Goal: Information Seeking & Learning: Learn about a topic

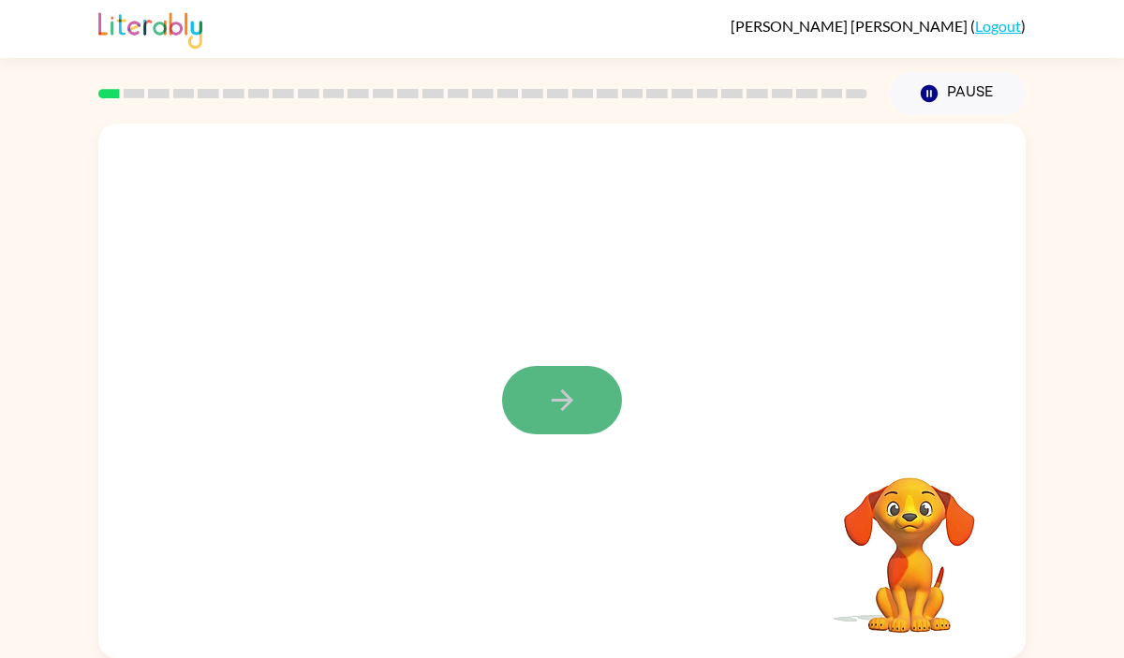
click at [581, 404] on button "button" at bounding box center [562, 400] width 120 height 68
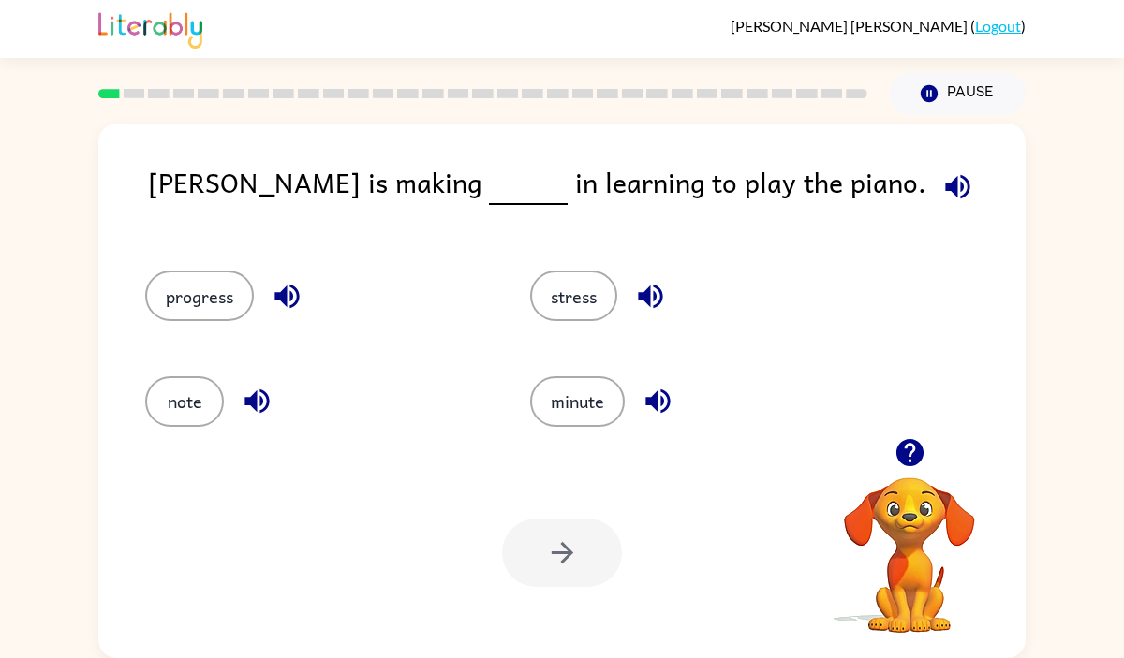
click at [941, 184] on icon "button" at bounding box center [957, 186] width 33 height 33
click at [214, 296] on button "progress" at bounding box center [199, 296] width 109 height 51
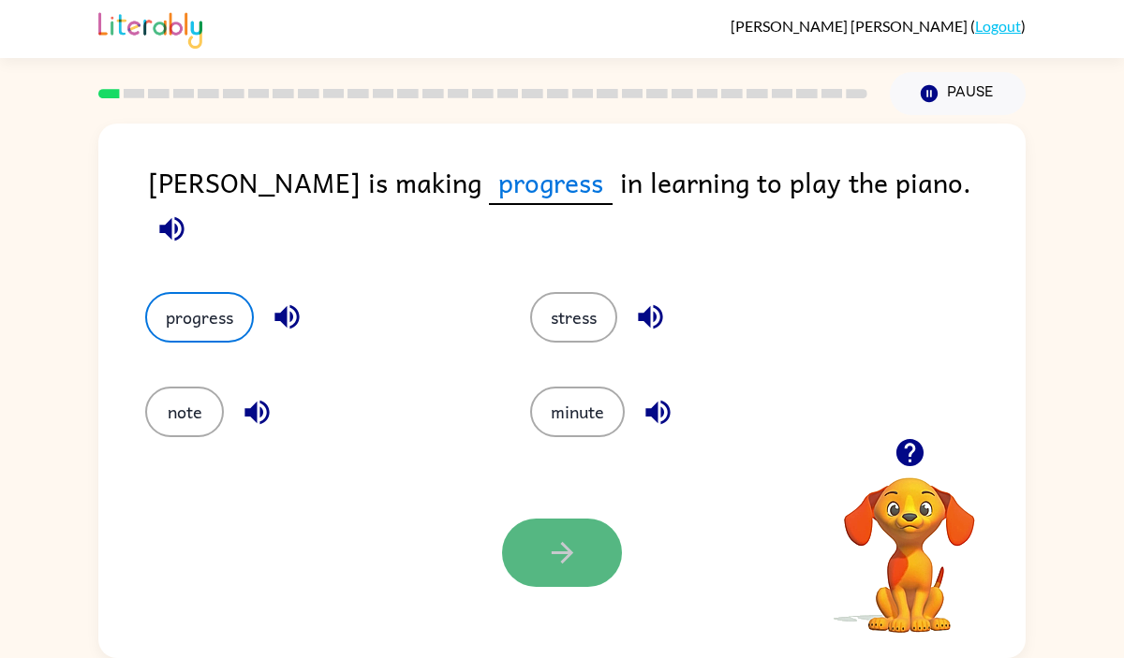
click at [577, 554] on icon "button" at bounding box center [562, 553] width 33 height 33
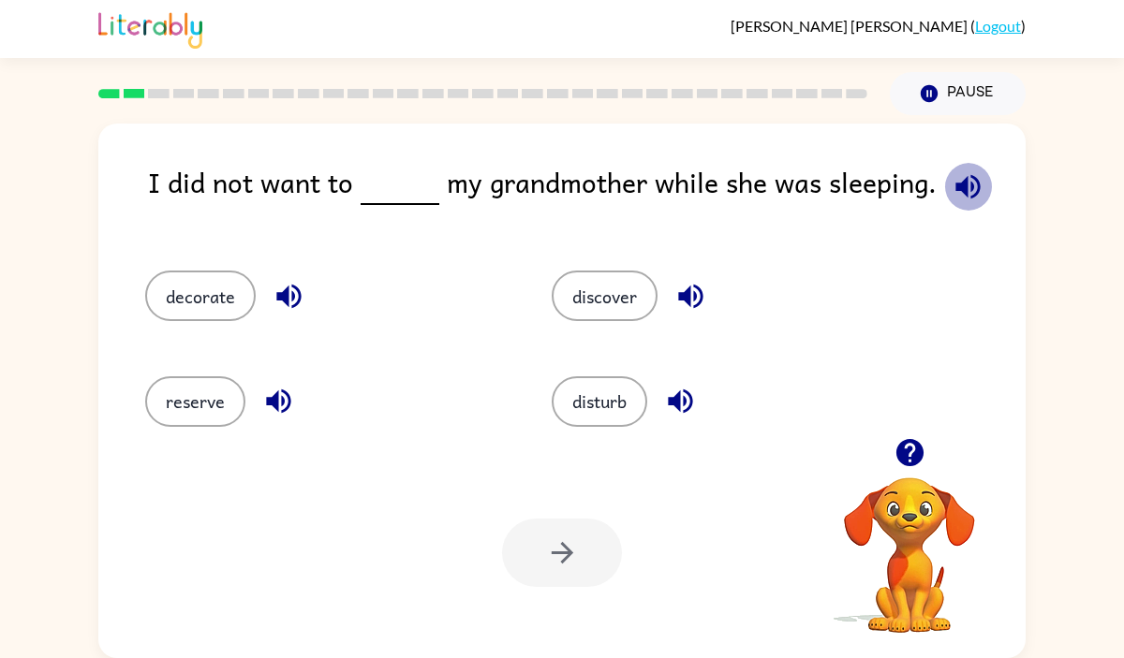
click at [969, 191] on icon "button" at bounding box center [967, 186] width 24 height 24
click at [610, 393] on button "disturb" at bounding box center [599, 401] width 96 height 51
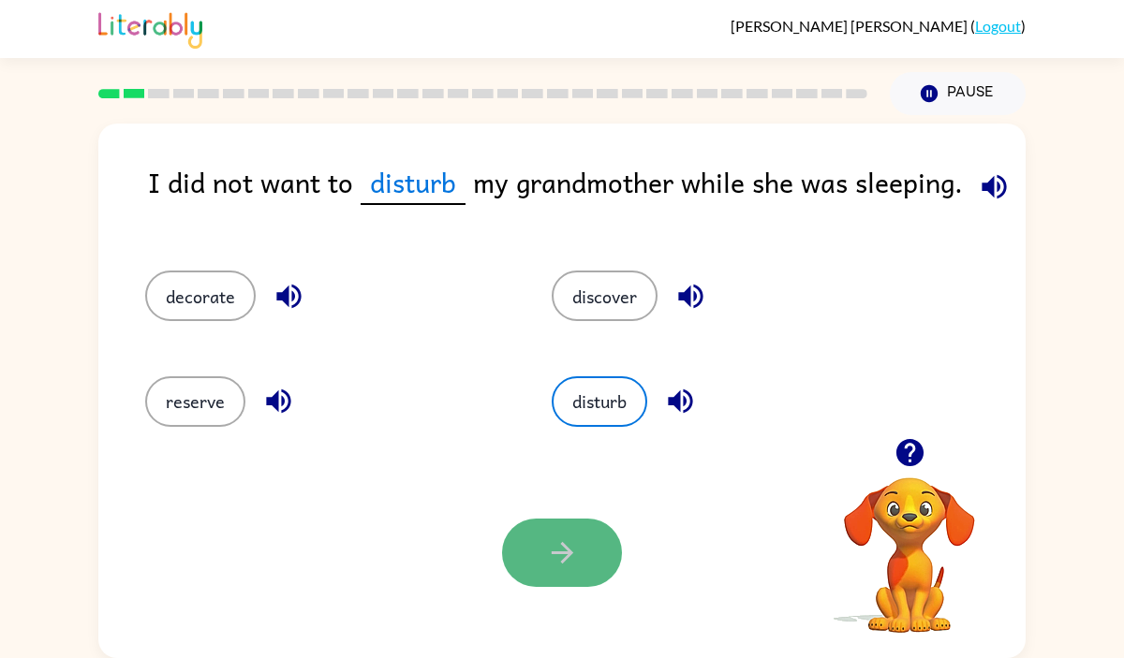
click at [585, 571] on button "button" at bounding box center [562, 553] width 120 height 68
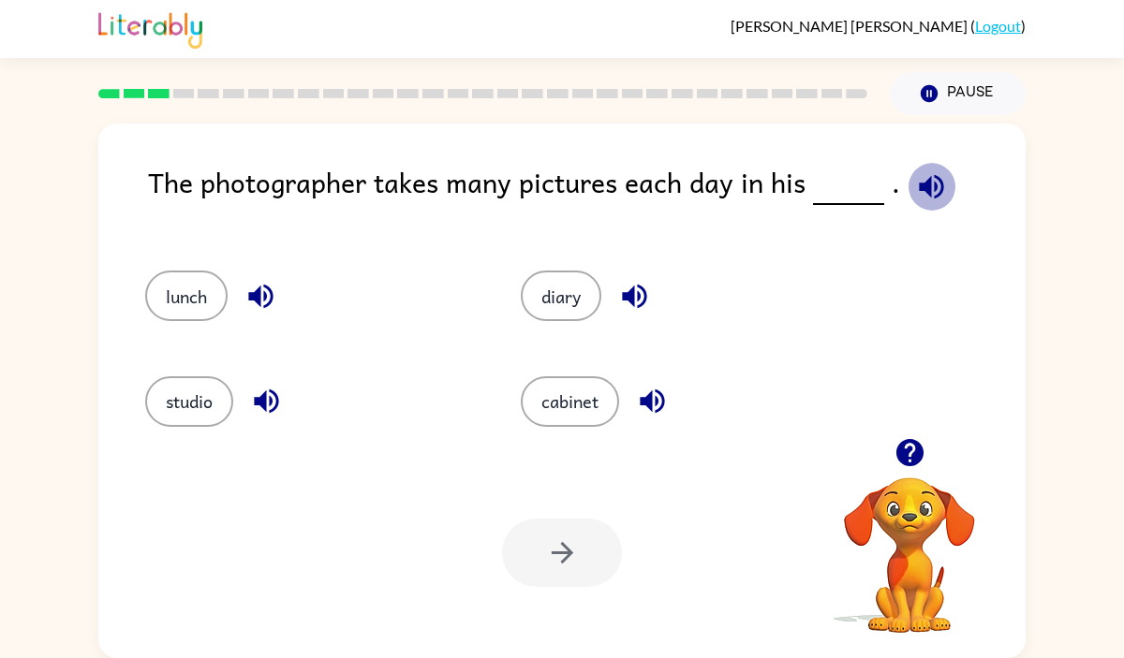
click at [919, 184] on icon "button" at bounding box center [931, 186] width 24 height 24
click at [199, 417] on button "studio" at bounding box center [189, 401] width 88 height 51
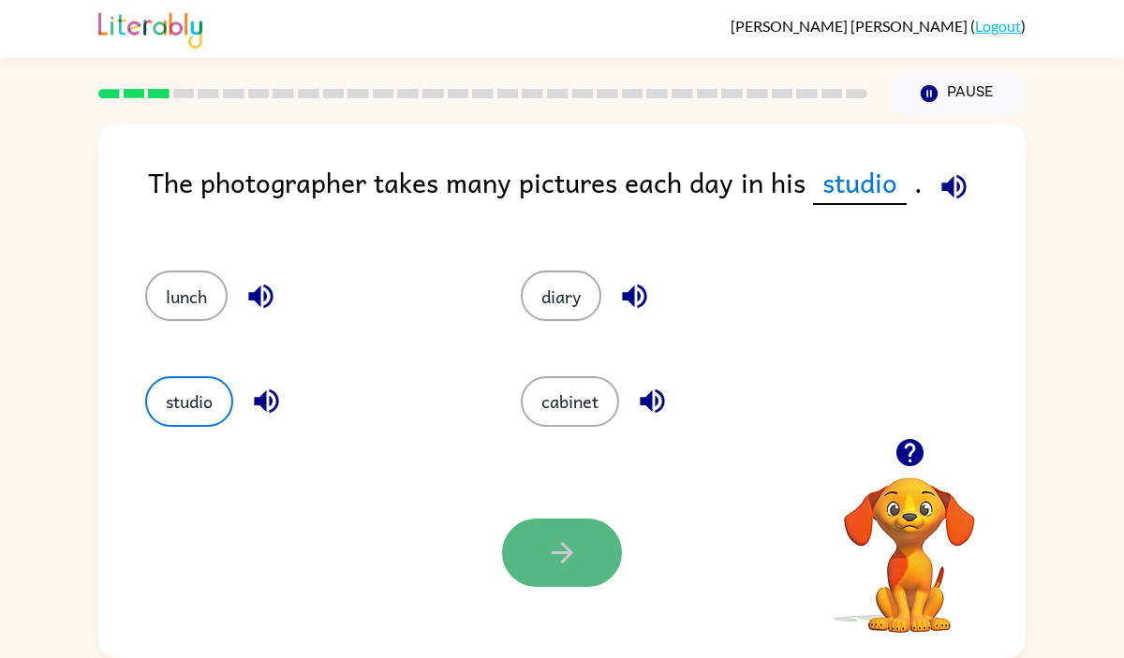
click at [570, 550] on icon "button" at bounding box center [562, 553] width 33 height 33
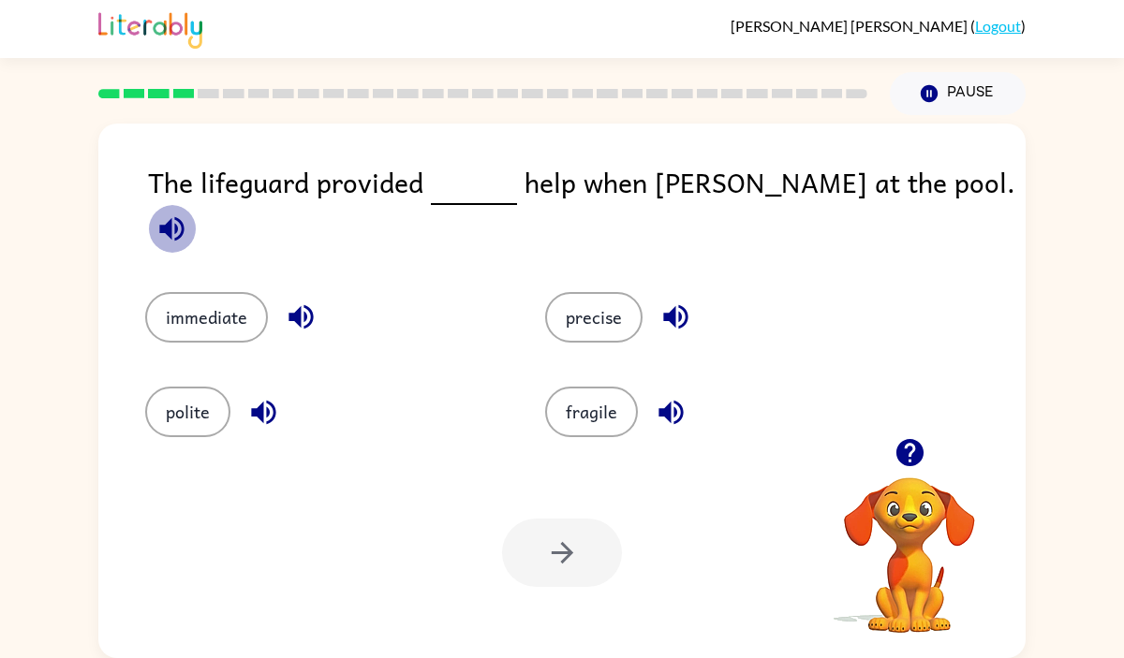
click at [184, 216] on icon "button" at bounding box center [171, 228] width 24 height 24
click at [299, 305] on icon "button" at bounding box center [300, 317] width 24 height 24
click at [202, 300] on button "immediate" at bounding box center [206, 317] width 123 height 51
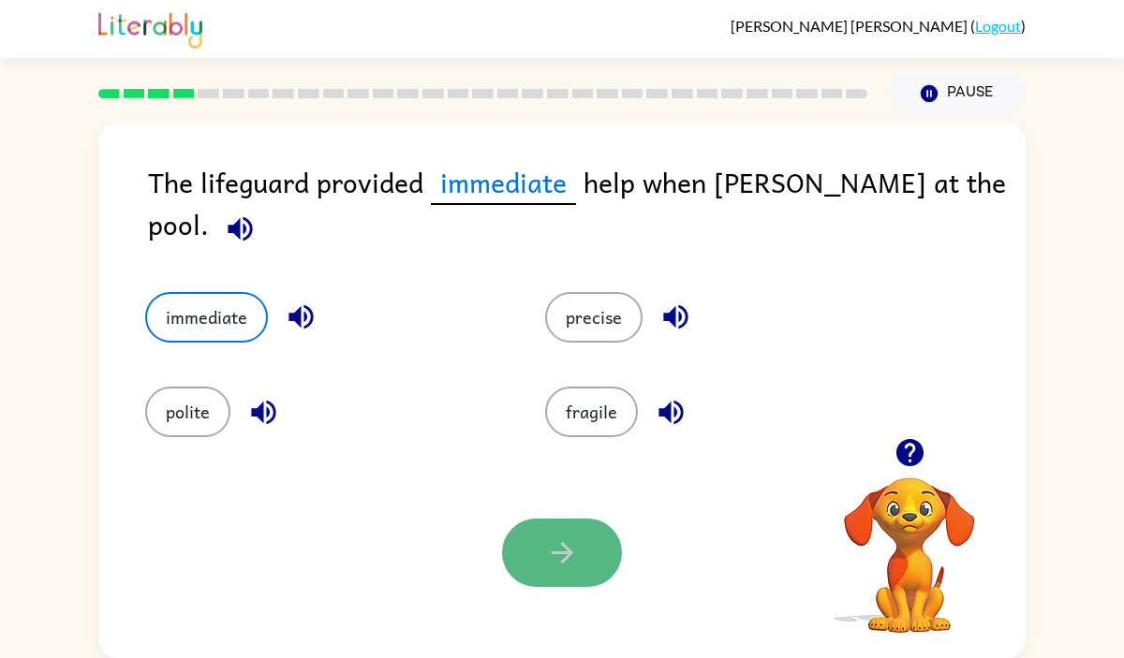
click at [580, 535] on button "button" at bounding box center [562, 553] width 120 height 68
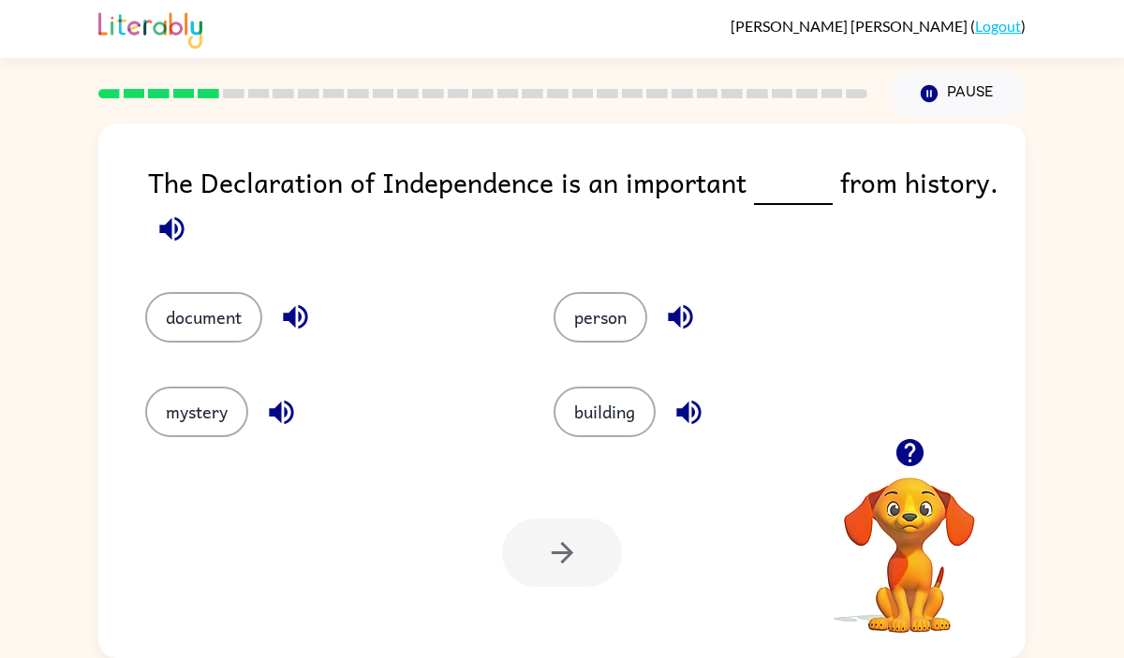
click at [164, 241] on icon "button" at bounding box center [171, 229] width 33 height 33
click at [289, 316] on icon "button" at bounding box center [295, 317] width 24 height 24
click at [272, 410] on icon "button" at bounding box center [281, 412] width 24 height 24
click at [692, 318] on icon "button" at bounding box center [680, 317] width 24 height 24
click at [694, 413] on icon "button" at bounding box center [688, 412] width 33 height 33
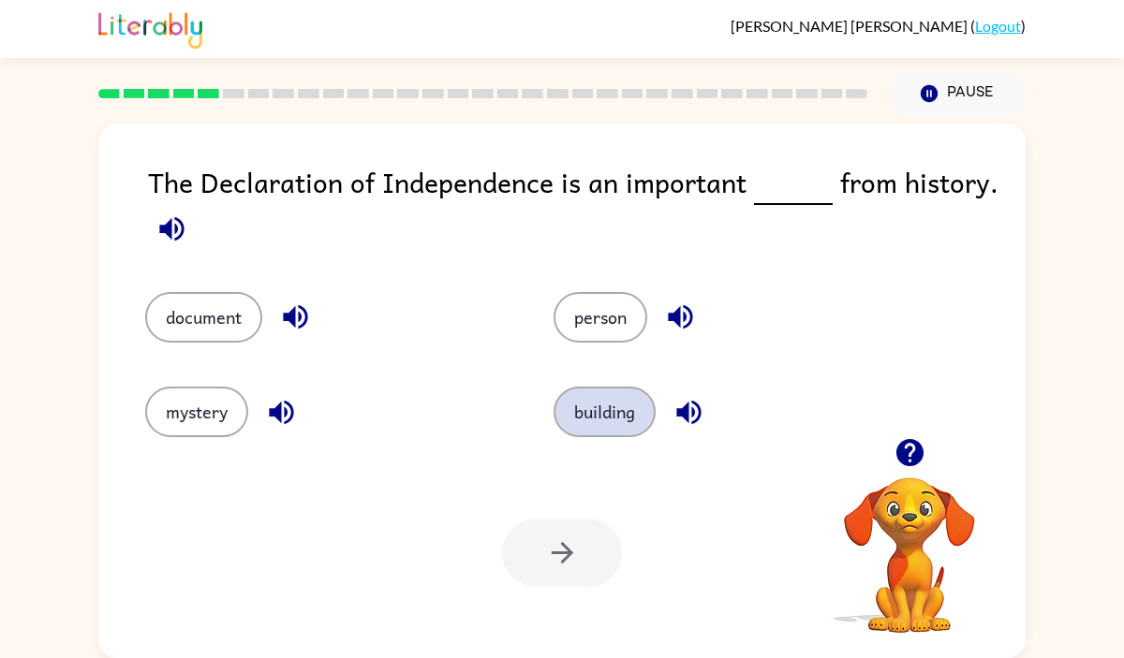
click at [616, 430] on button "building" at bounding box center [604, 412] width 102 height 51
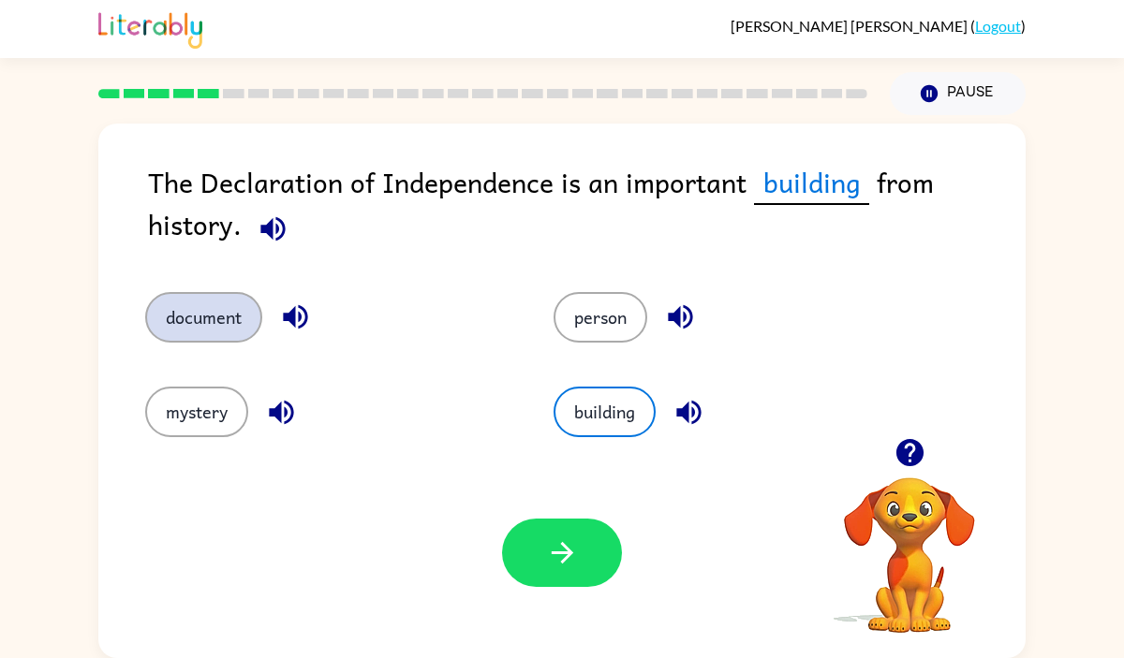
click at [225, 324] on button "document" at bounding box center [203, 317] width 117 height 51
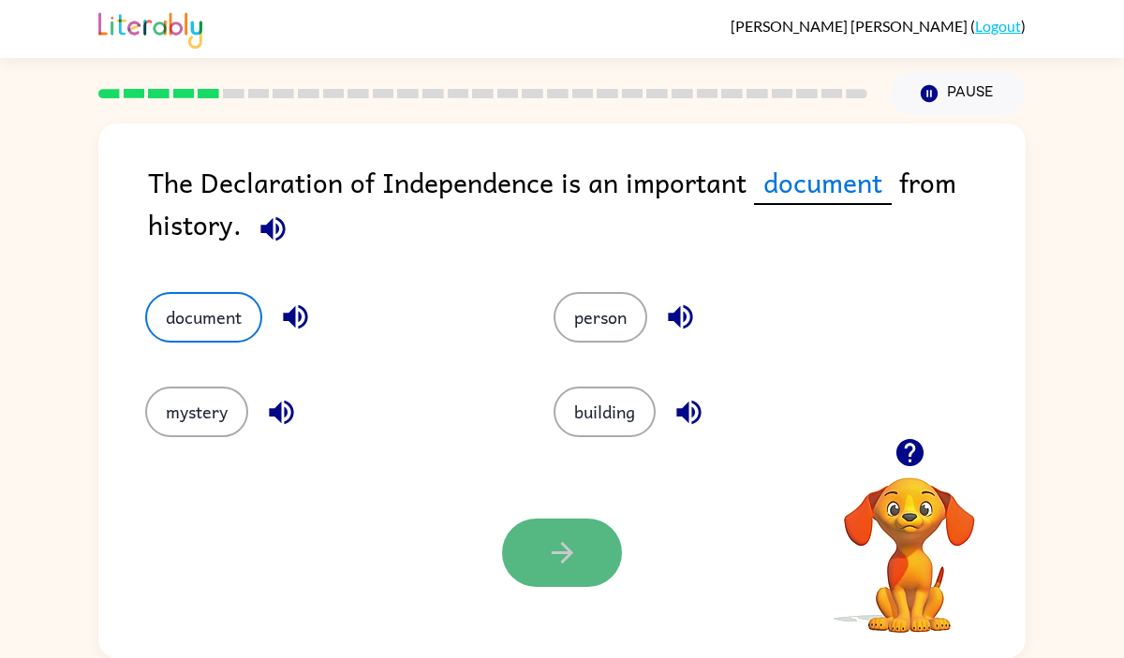
click at [583, 568] on button "button" at bounding box center [562, 553] width 120 height 68
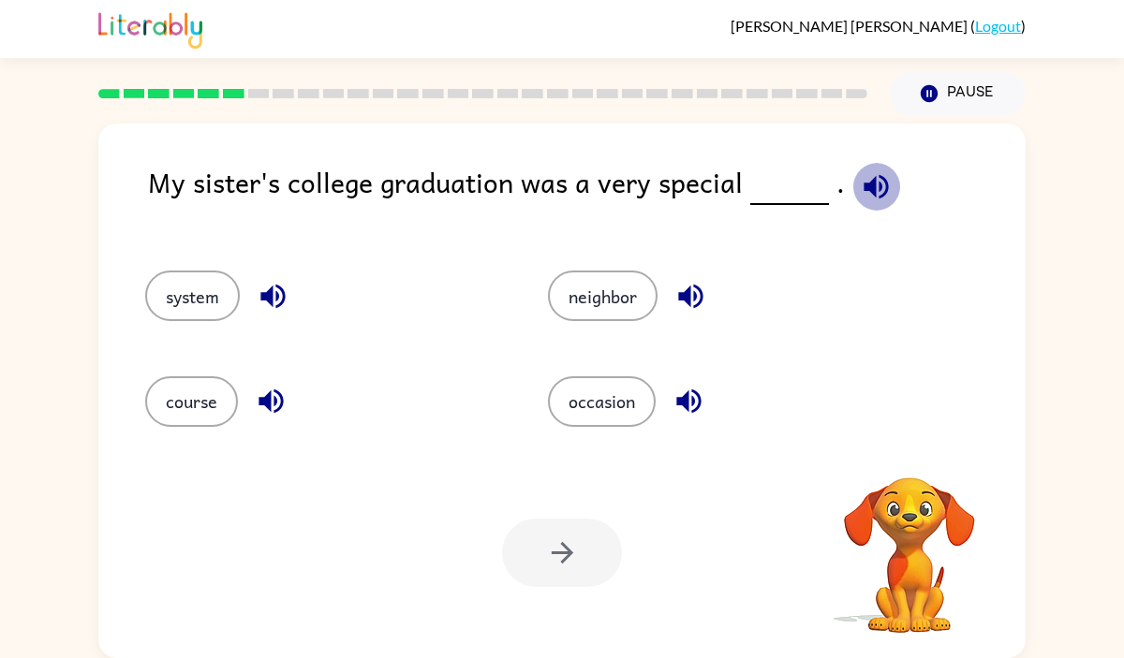
click at [875, 184] on icon "button" at bounding box center [876, 186] width 33 height 33
click at [270, 289] on icon "button" at bounding box center [272, 297] width 24 height 24
click at [699, 287] on icon "button" at bounding box center [690, 297] width 24 height 24
click at [272, 405] on icon "button" at bounding box center [271, 401] width 33 height 33
click at [693, 390] on icon "button" at bounding box center [688, 401] width 33 height 33
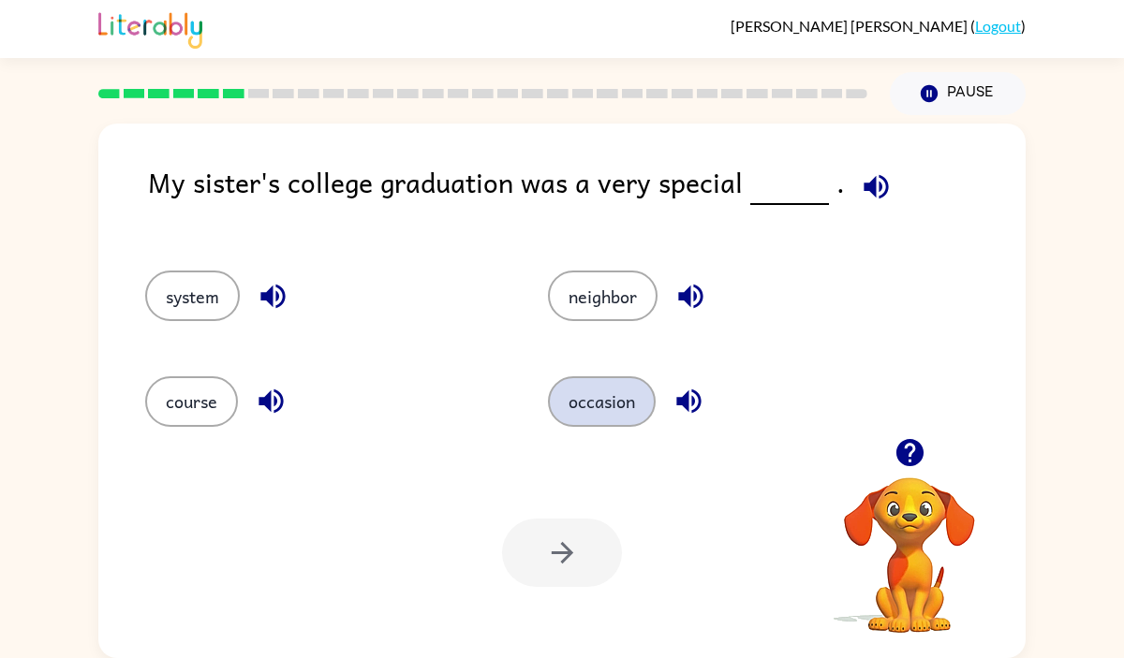
click at [627, 417] on button "occasion" at bounding box center [602, 401] width 108 height 51
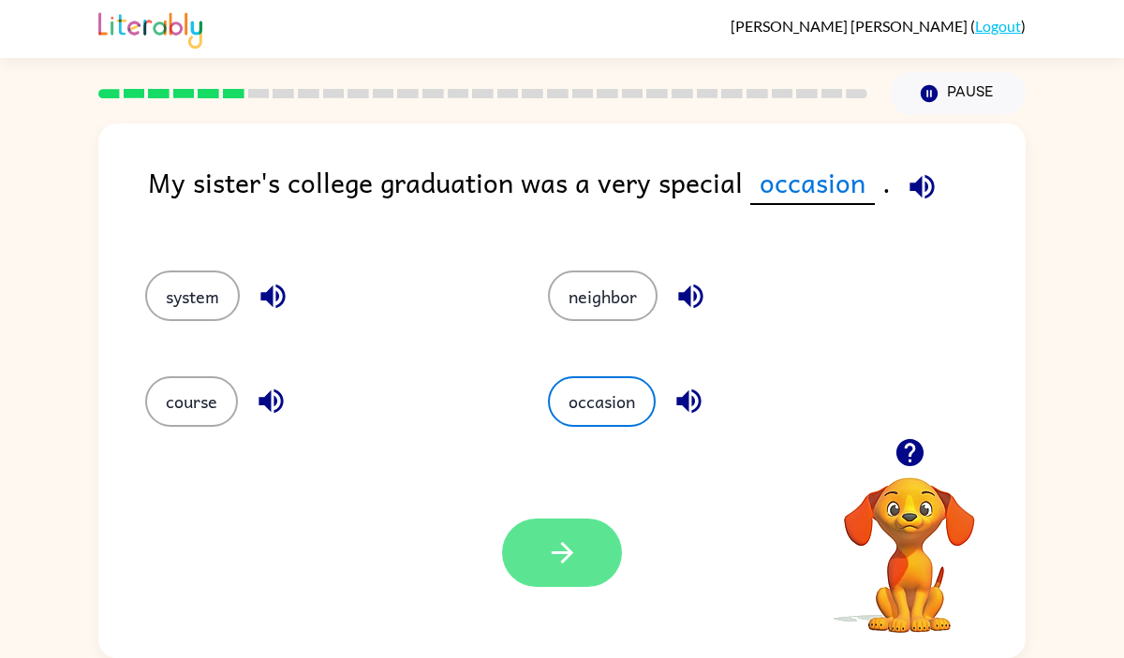
click at [588, 561] on button "button" at bounding box center [562, 553] width 120 height 68
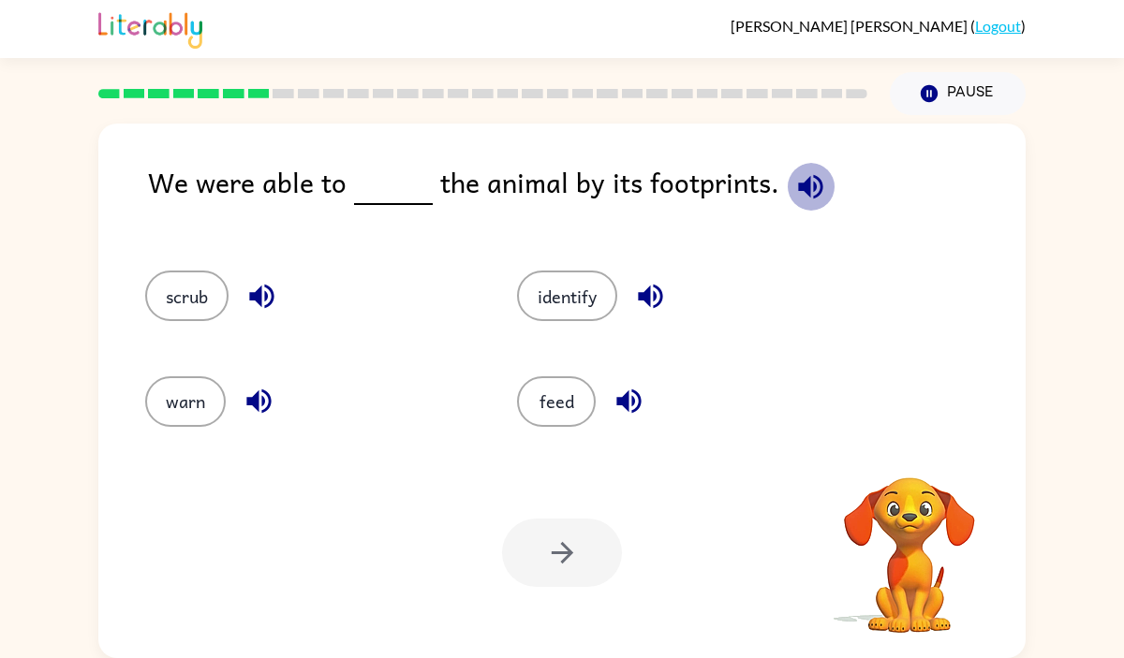
click at [794, 206] on button "button" at bounding box center [811, 187] width 48 height 48
click at [256, 292] on icon "button" at bounding box center [261, 297] width 24 height 24
click at [254, 394] on icon "button" at bounding box center [259, 401] width 33 height 33
click at [661, 294] on icon "button" at bounding box center [650, 297] width 24 height 24
click at [554, 298] on button "identify" at bounding box center [567, 296] width 100 height 51
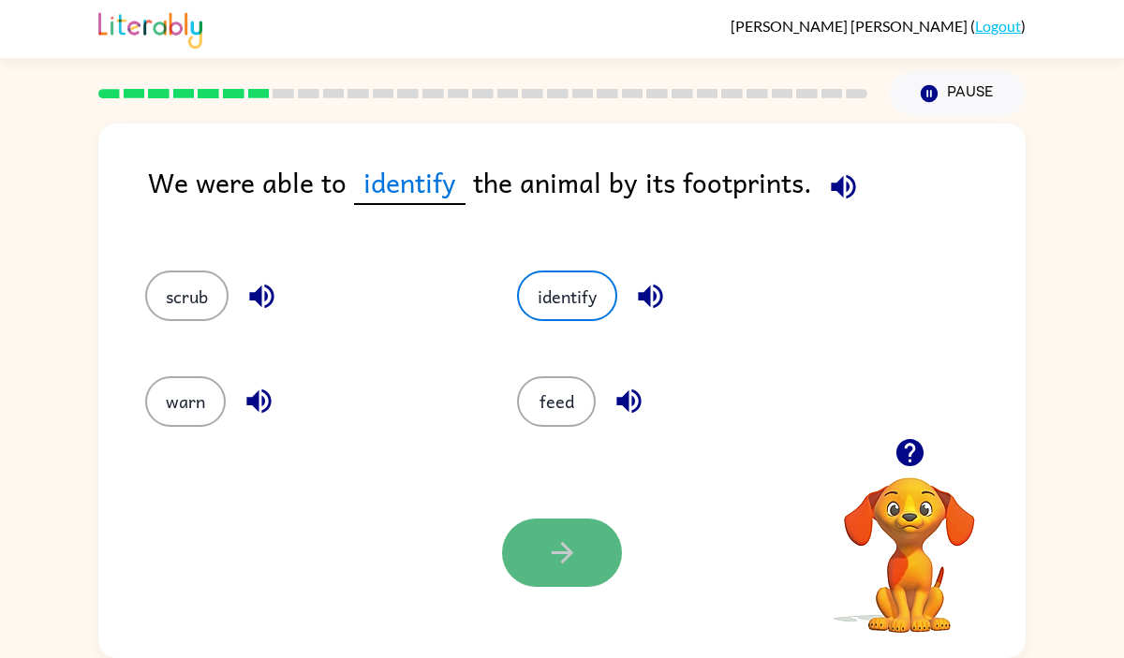
click at [570, 551] on icon "button" at bounding box center [562, 553] width 22 height 22
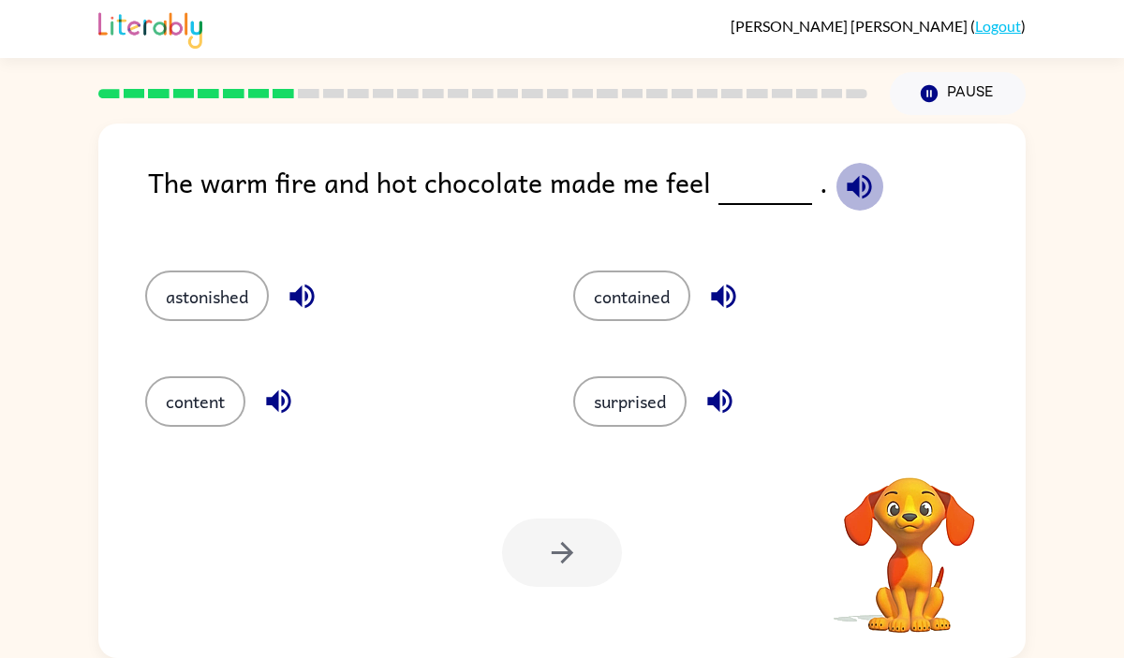
click at [849, 178] on icon "button" at bounding box center [859, 186] width 33 height 33
click at [312, 285] on icon "button" at bounding box center [302, 296] width 33 height 33
click at [277, 384] on button "button" at bounding box center [279, 401] width 48 height 48
click at [729, 283] on icon "button" at bounding box center [723, 296] width 33 height 33
click at [713, 388] on icon "button" at bounding box center [719, 401] width 33 height 33
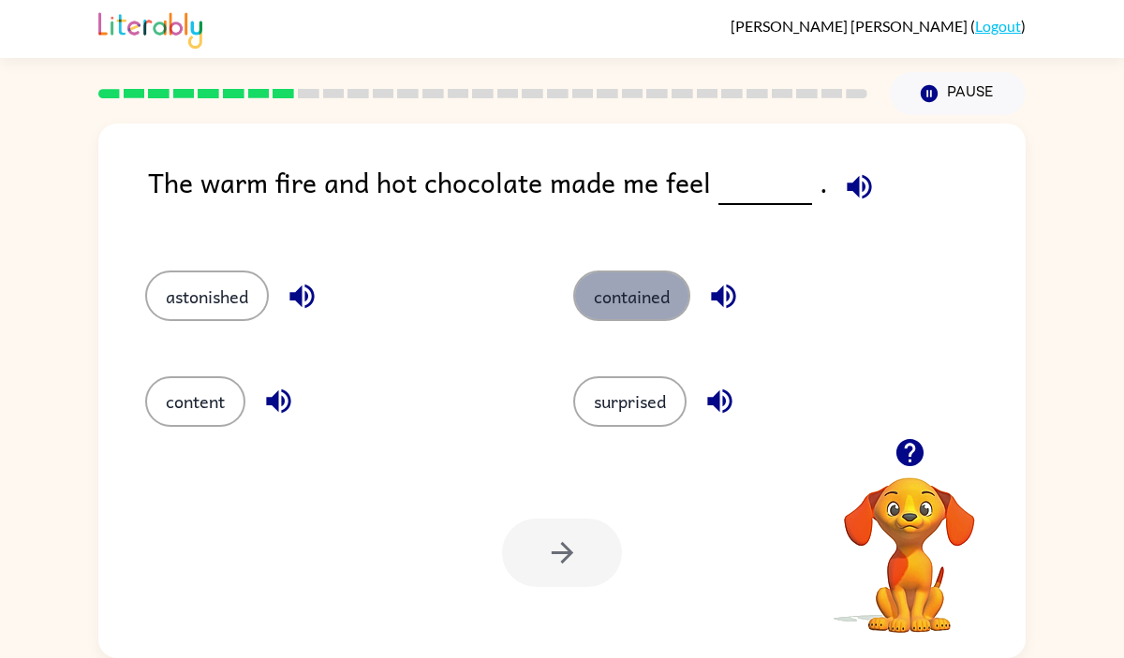
click at [652, 299] on button "contained" at bounding box center [631, 296] width 117 height 51
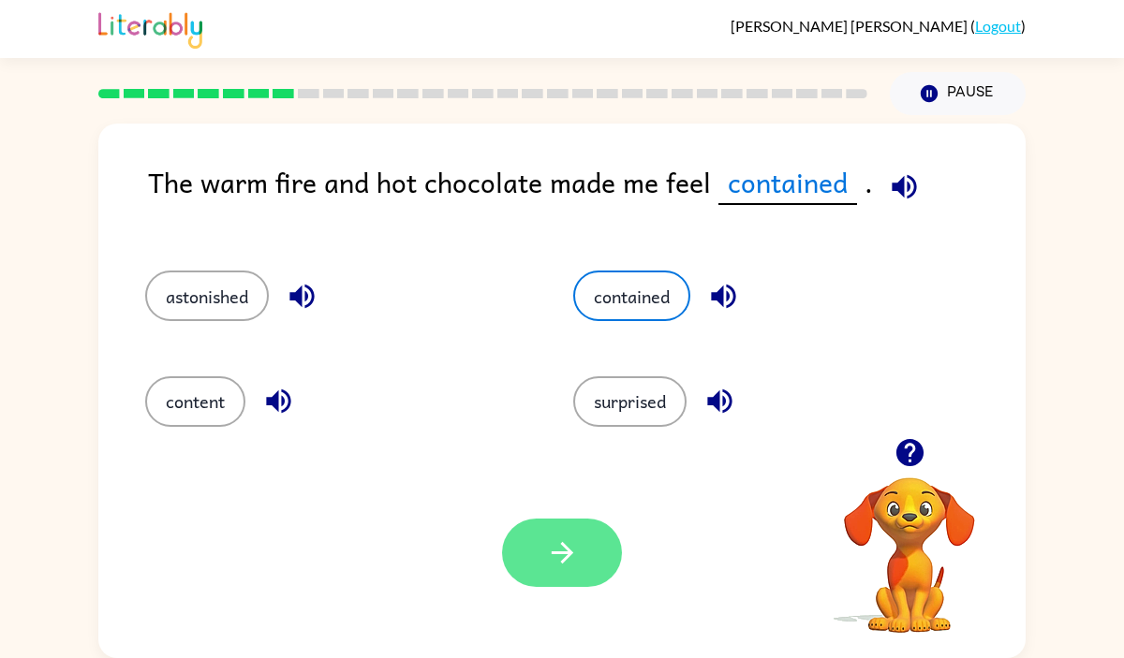
click at [552, 538] on icon "button" at bounding box center [562, 553] width 33 height 33
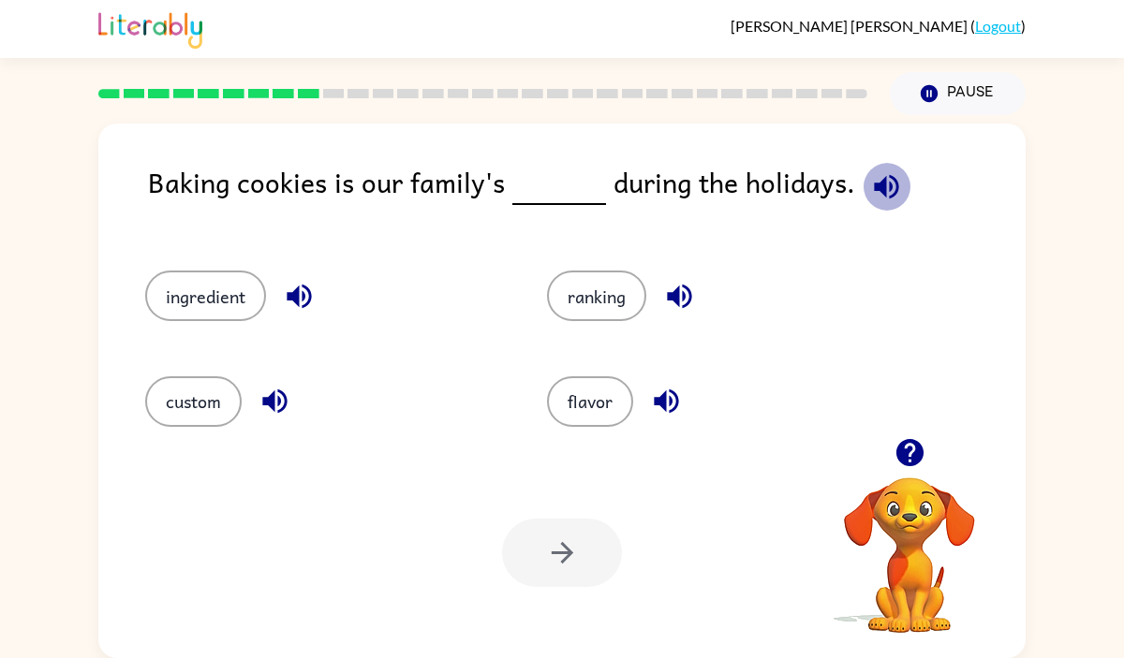
click at [870, 194] on icon "button" at bounding box center [886, 186] width 33 height 33
click at [216, 279] on button "ingredient" at bounding box center [205, 296] width 121 height 51
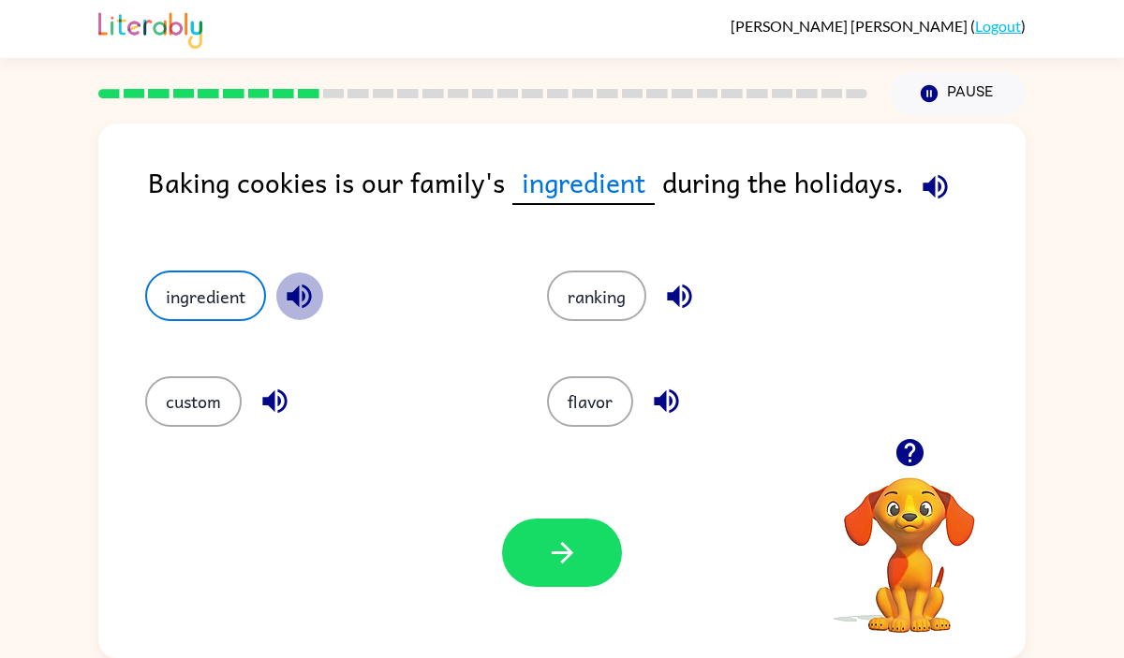
click at [296, 288] on icon "button" at bounding box center [299, 297] width 24 height 24
click at [657, 298] on button "button" at bounding box center [679, 296] width 48 height 48
click at [257, 406] on button "button" at bounding box center [275, 401] width 48 height 48
click at [668, 409] on icon "button" at bounding box center [666, 401] width 33 height 33
click at [595, 191] on span "ingredient" at bounding box center [583, 183] width 142 height 44
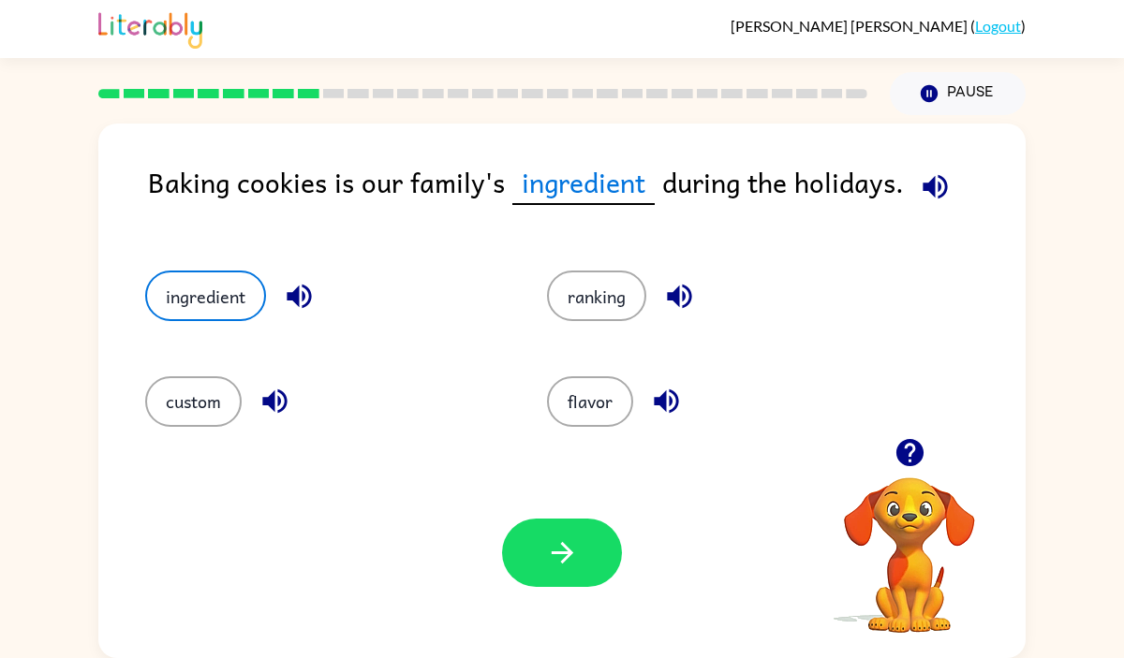
click at [930, 181] on icon "button" at bounding box center [935, 186] width 33 height 33
click at [572, 312] on button "ranking" at bounding box center [596, 296] width 99 height 51
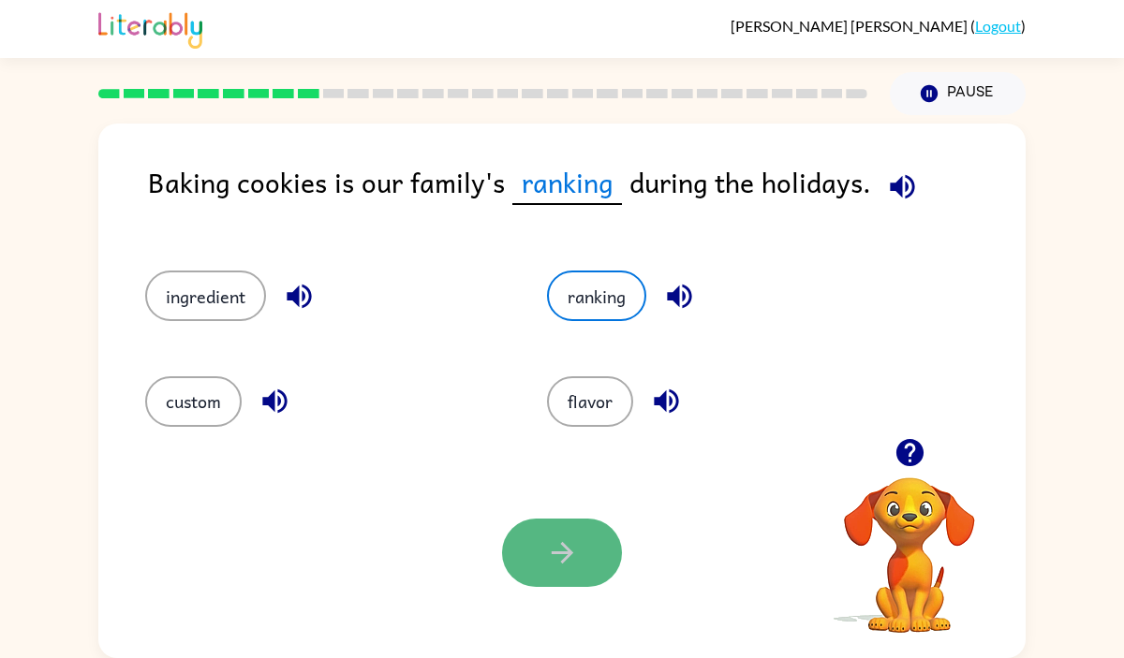
click at [570, 559] on icon "button" at bounding box center [562, 553] width 33 height 33
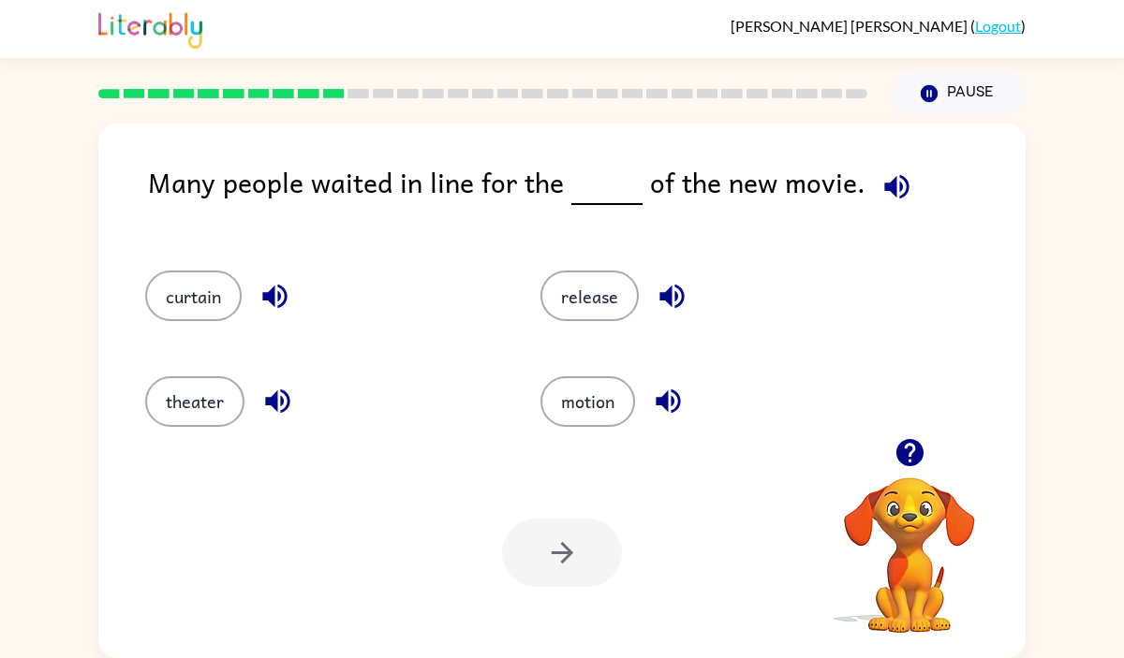
click at [885, 158] on div "Many people waited in line for the of the new movie. curtain release theater mo…" at bounding box center [561, 391] width 927 height 535
click at [881, 176] on icon "button" at bounding box center [896, 186] width 33 height 33
click at [581, 284] on button "release" at bounding box center [589, 296] width 98 height 51
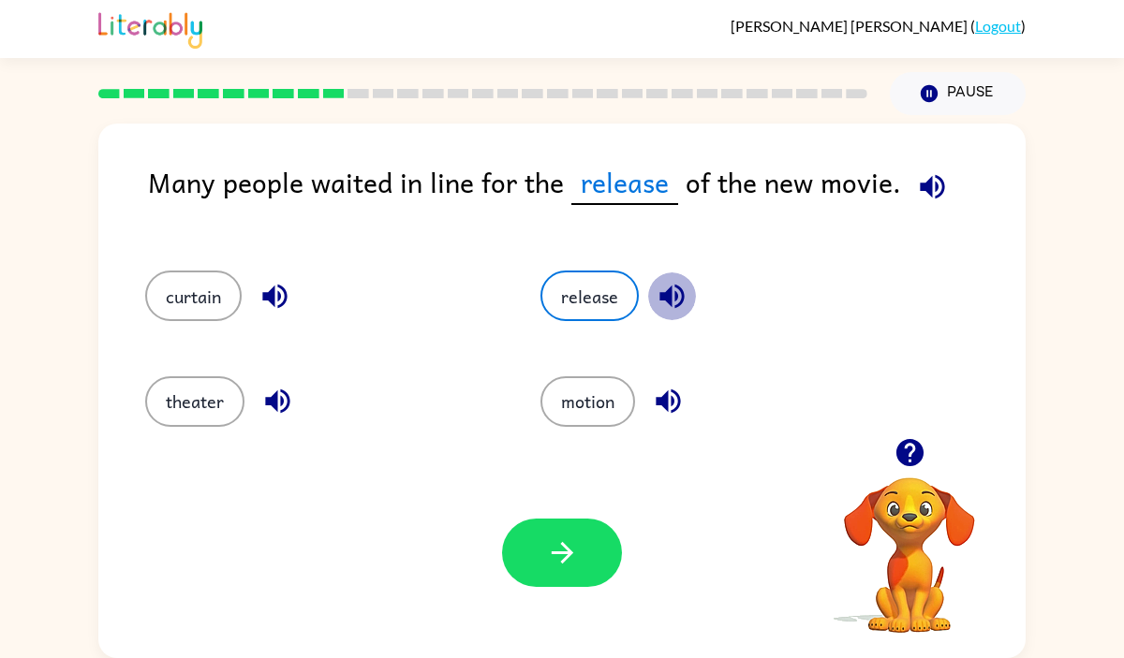
click at [690, 282] on button "button" at bounding box center [672, 296] width 48 height 48
click at [555, 538] on icon "button" at bounding box center [562, 553] width 33 height 33
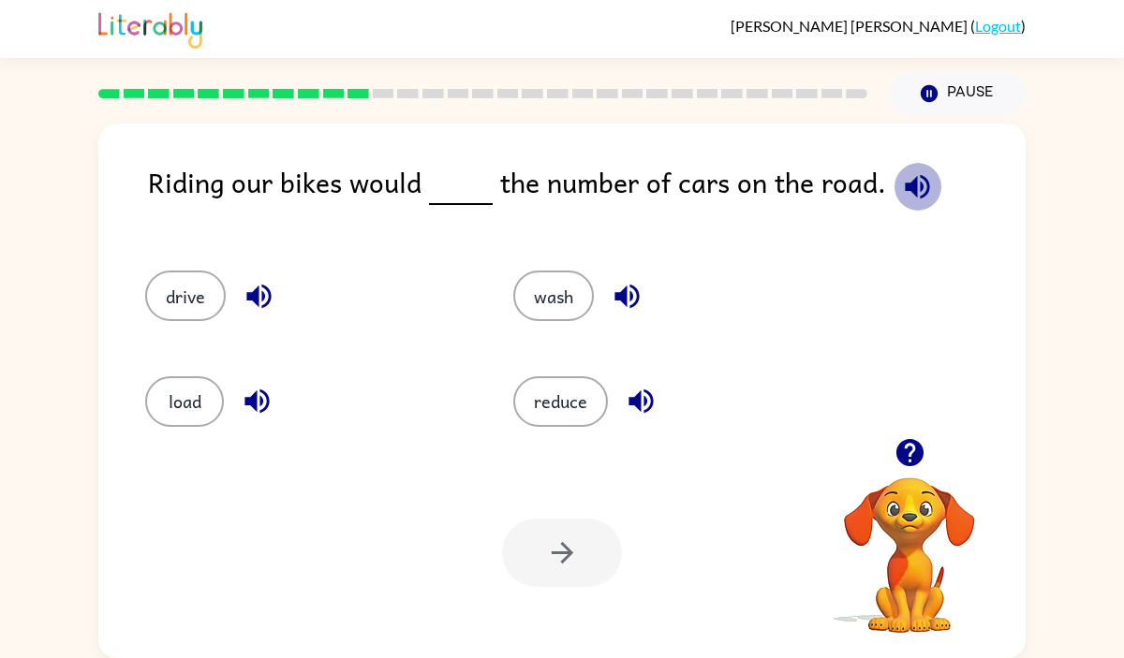
click at [907, 190] on icon "button" at bounding box center [916, 186] width 24 height 24
click at [562, 412] on button "reduce" at bounding box center [560, 401] width 95 height 51
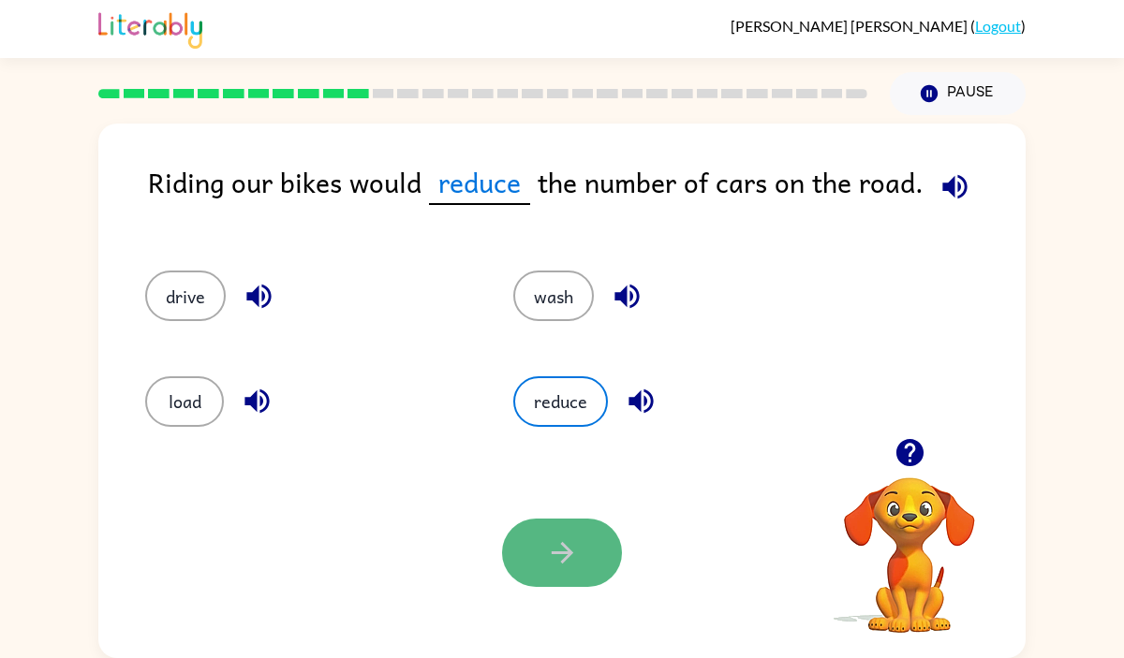
click at [580, 560] on button "button" at bounding box center [562, 553] width 120 height 68
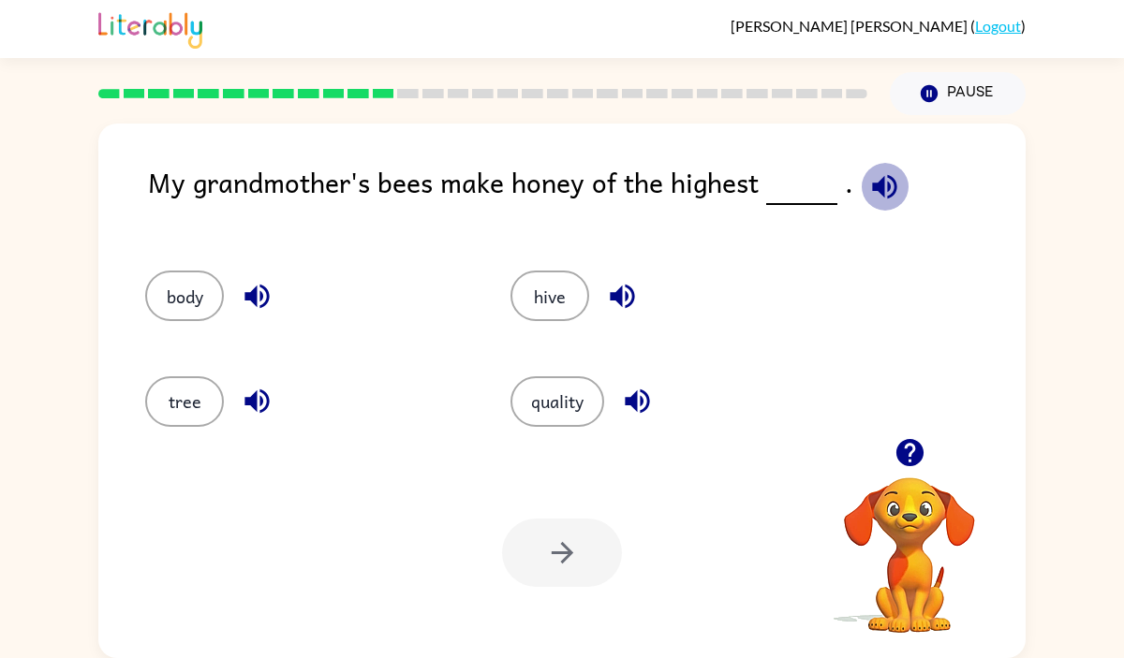
click at [875, 183] on icon "button" at bounding box center [884, 186] width 24 height 24
click at [552, 294] on button "hive" at bounding box center [549, 296] width 79 height 51
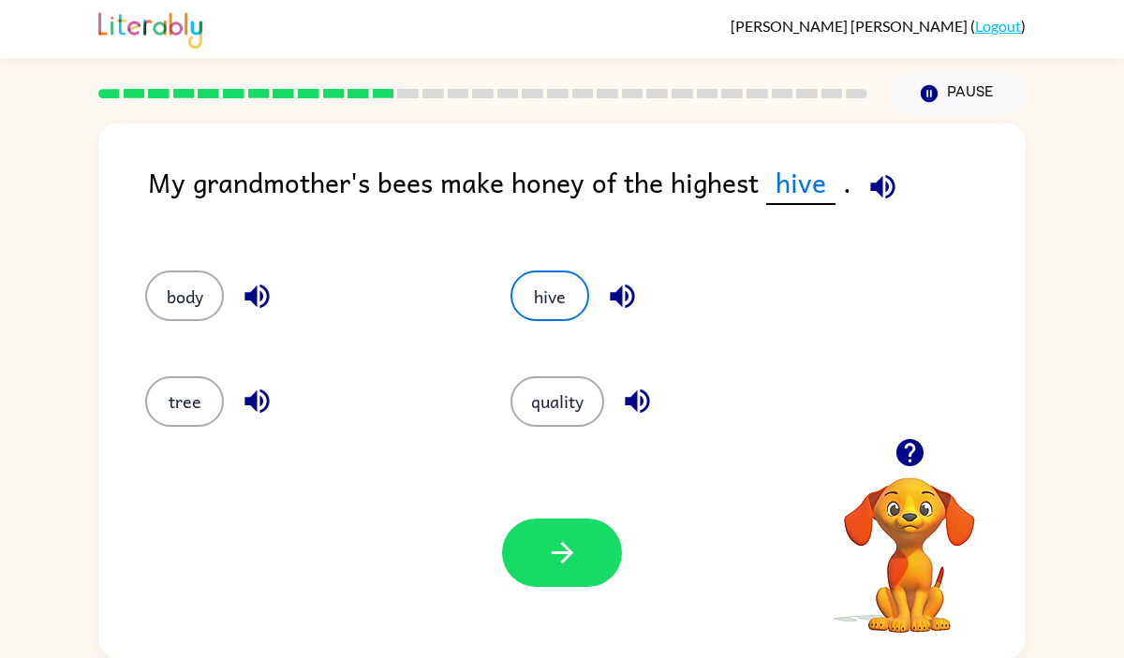
click at [626, 298] on icon "button" at bounding box center [622, 297] width 24 height 24
click at [627, 410] on icon "button" at bounding box center [637, 401] width 33 height 33
click at [253, 295] on icon "button" at bounding box center [256, 297] width 24 height 24
click at [252, 378] on button "button" at bounding box center [257, 401] width 48 height 48
click at [551, 580] on button "button" at bounding box center [562, 553] width 120 height 68
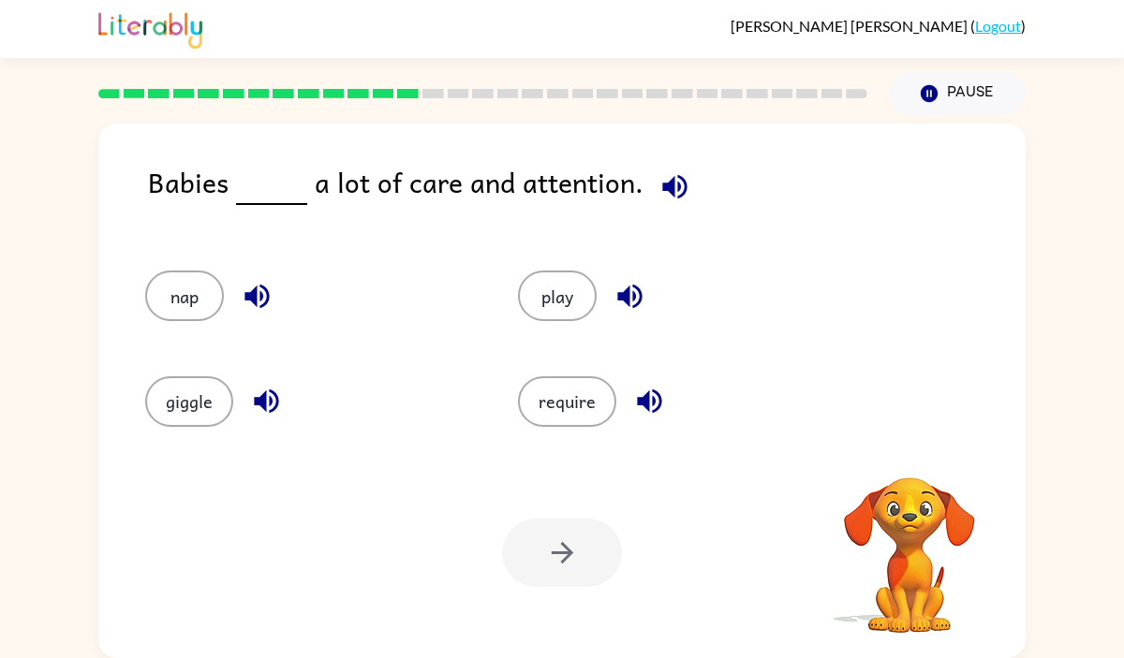
click at [675, 184] on icon "button" at bounding box center [674, 186] width 24 height 24
click at [570, 400] on button "require" at bounding box center [567, 401] width 98 height 51
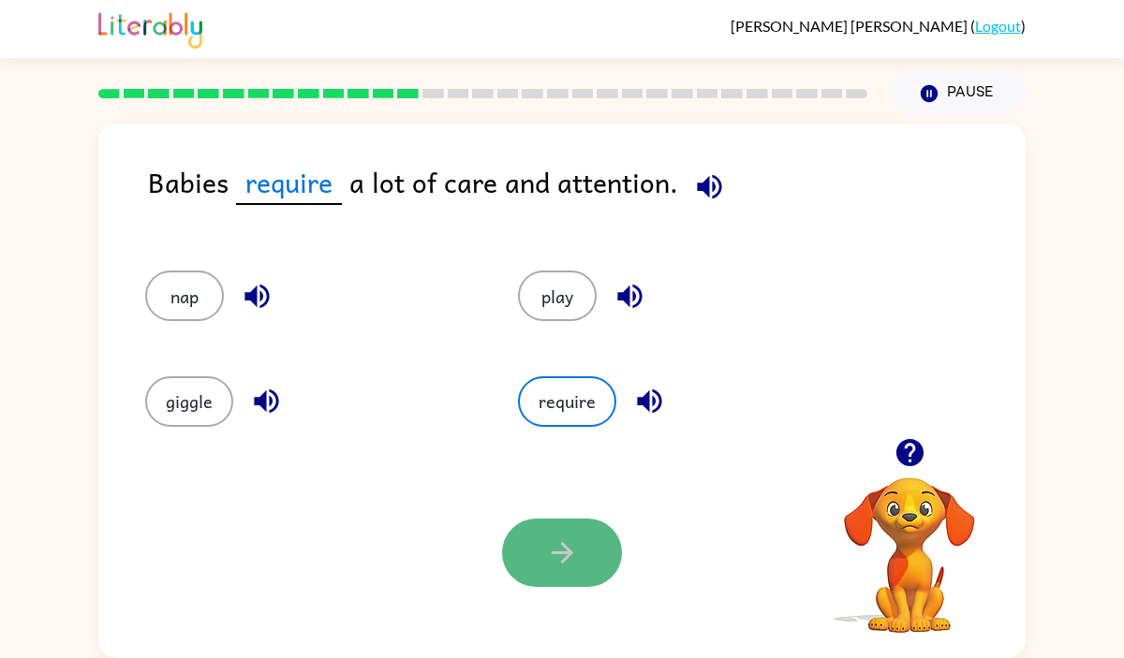
click at [598, 552] on button "button" at bounding box center [562, 553] width 120 height 68
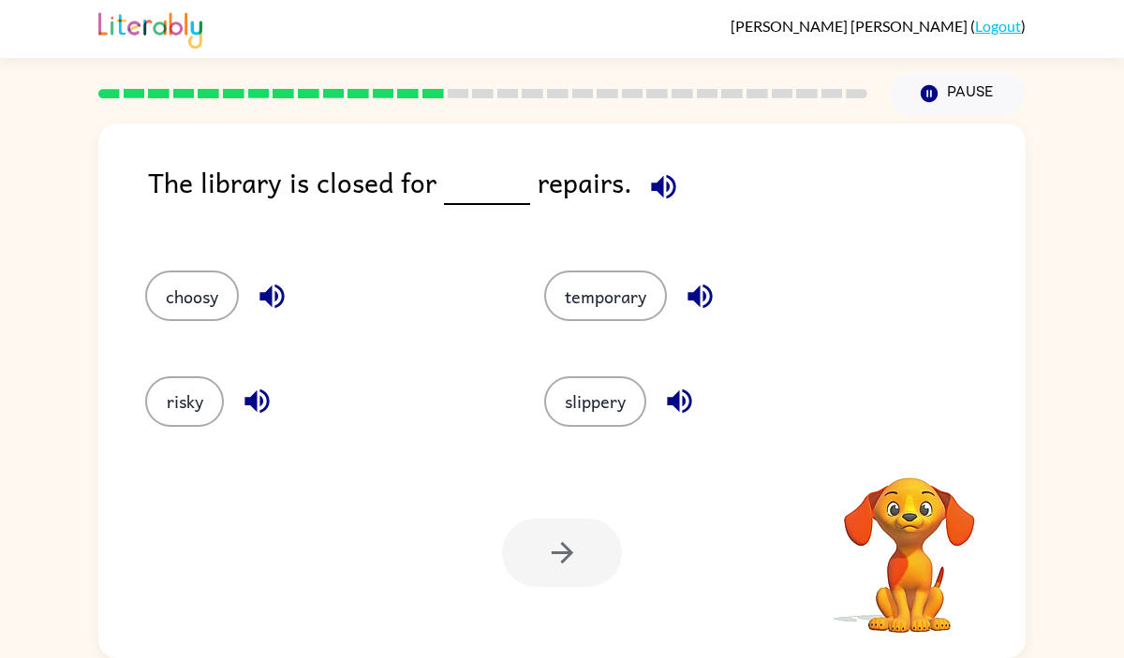
click at [660, 192] on icon "button" at bounding box center [663, 186] width 33 height 33
click at [280, 291] on icon "button" at bounding box center [272, 296] width 33 height 33
click at [257, 406] on icon "button" at bounding box center [257, 401] width 33 height 33
click at [700, 296] on icon "button" at bounding box center [700, 296] width 33 height 33
click at [689, 401] on icon "button" at bounding box center [679, 401] width 33 height 33
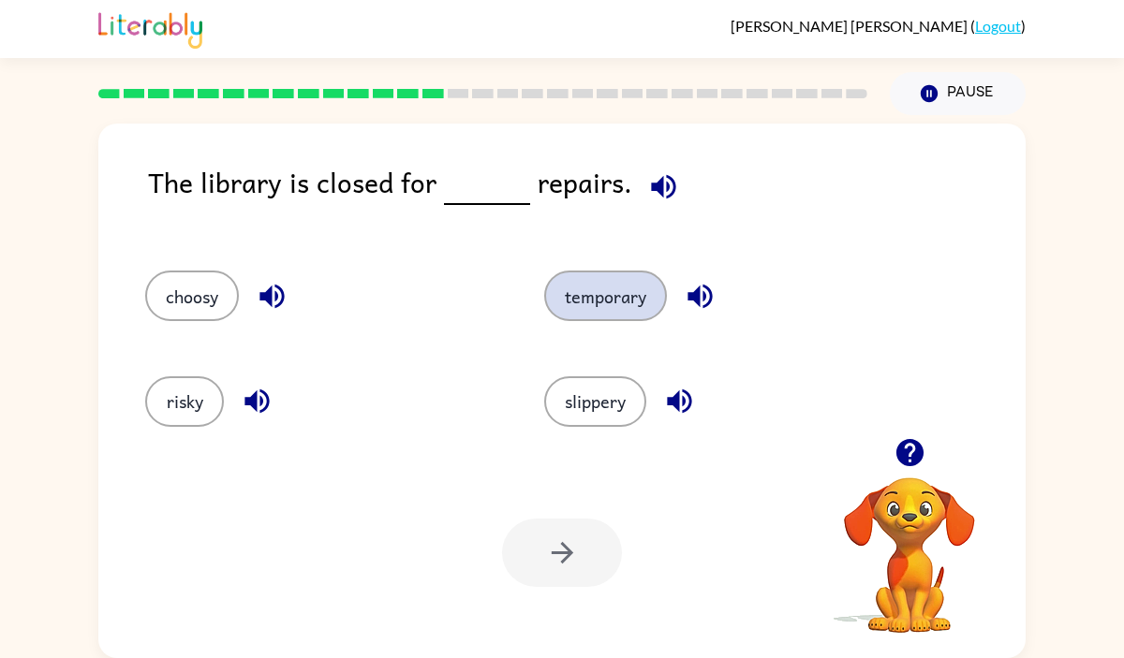
click at [604, 301] on button "temporary" at bounding box center [605, 296] width 123 height 51
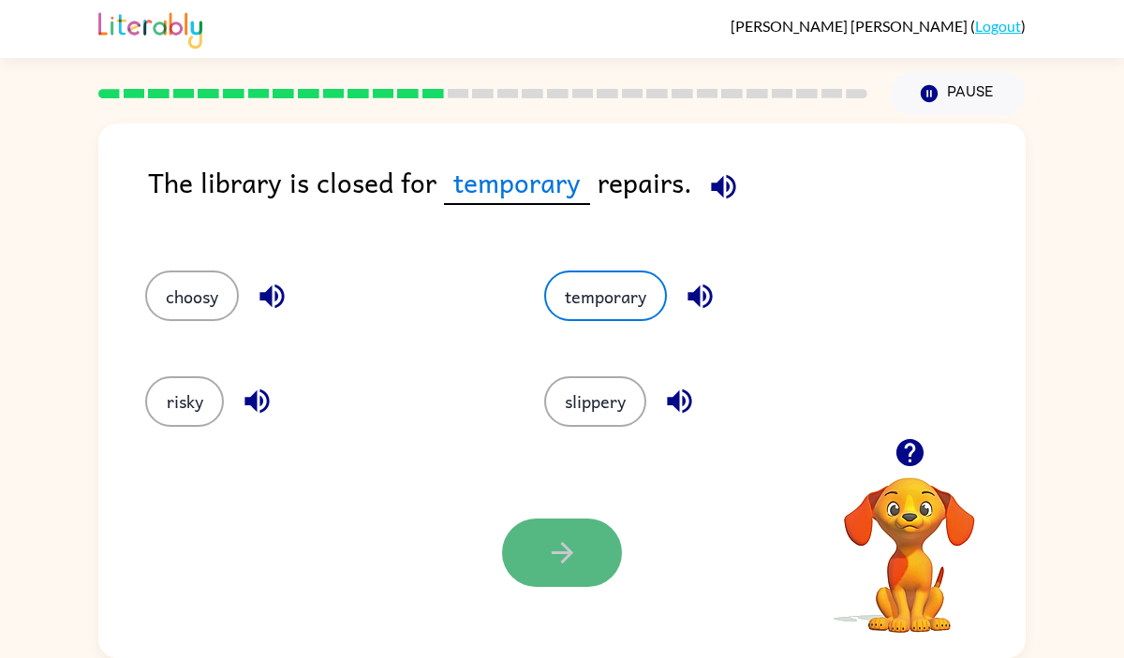
click at [560, 563] on icon "button" at bounding box center [562, 553] width 22 height 22
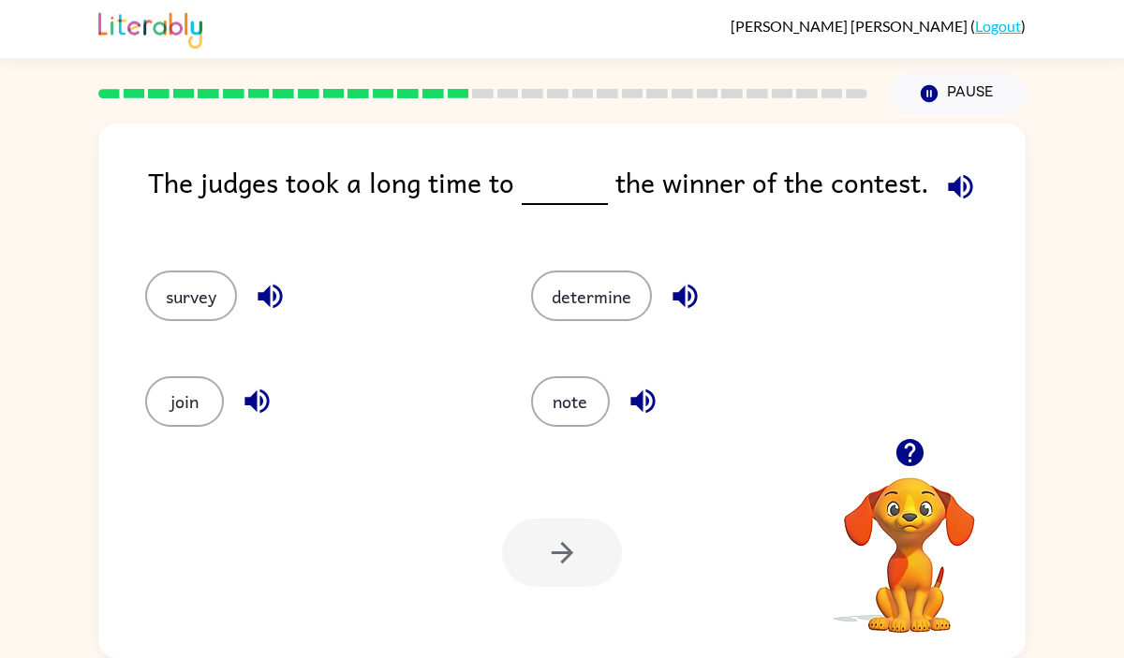
click at [959, 184] on icon "button" at bounding box center [960, 186] width 33 height 33
click at [952, 180] on icon "button" at bounding box center [960, 186] width 24 height 24
click at [268, 294] on icon "button" at bounding box center [269, 297] width 24 height 24
click at [688, 292] on icon "button" at bounding box center [684, 297] width 24 height 24
click at [609, 287] on button "determine" at bounding box center [591, 296] width 121 height 51
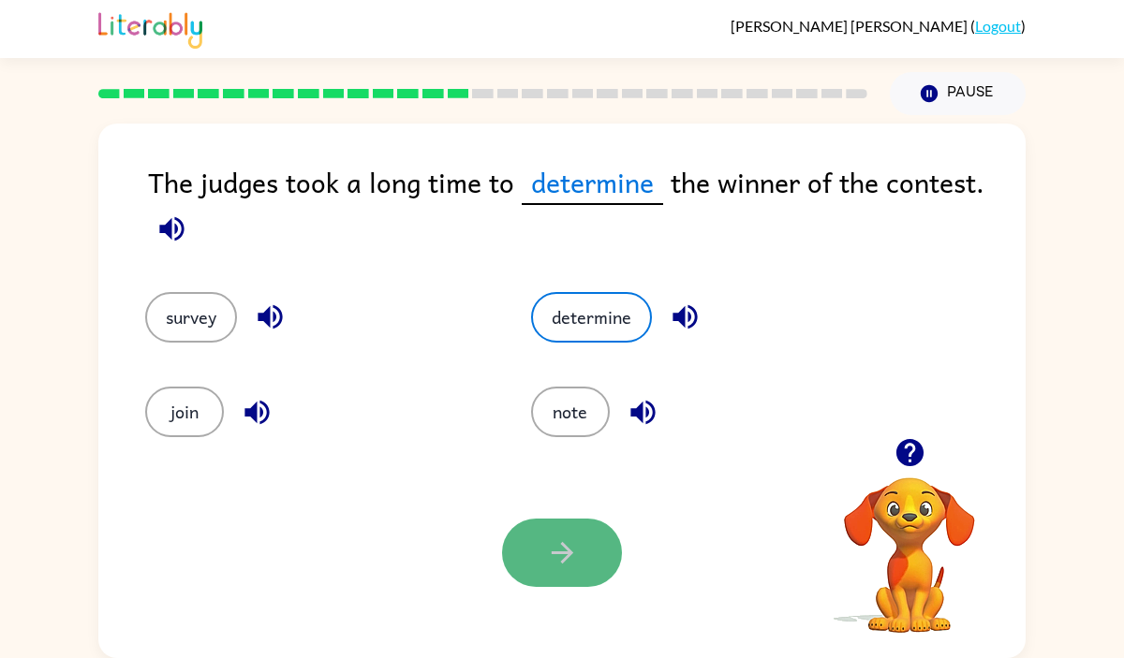
click at [548, 522] on button "button" at bounding box center [562, 553] width 120 height 68
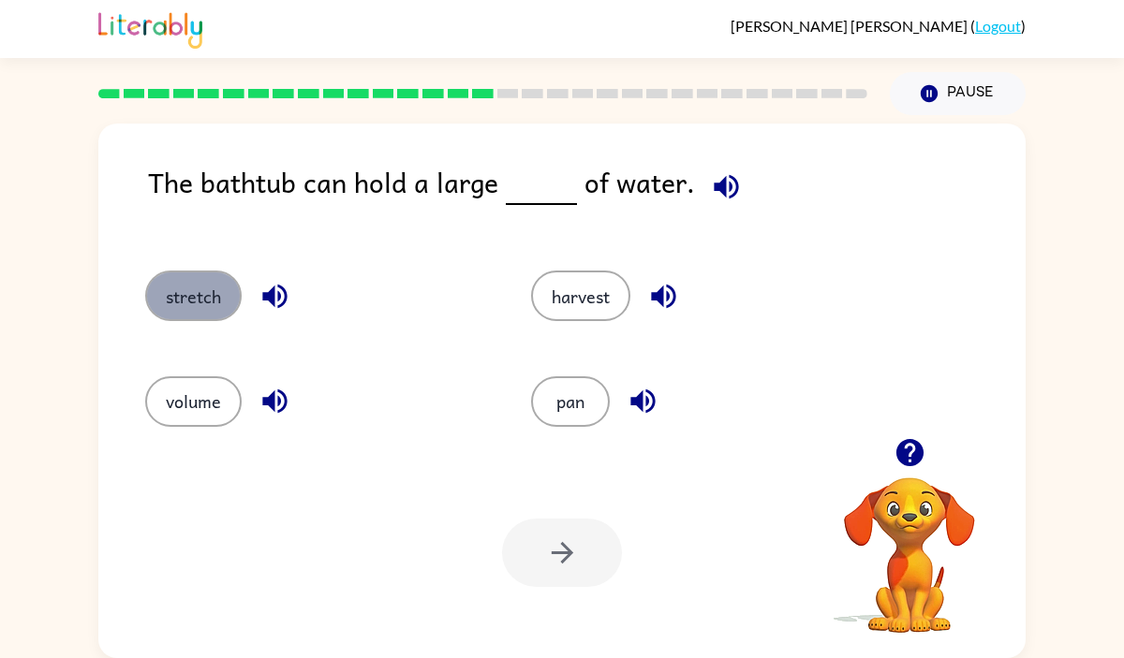
click at [177, 288] on button "stretch" at bounding box center [193, 296] width 96 height 51
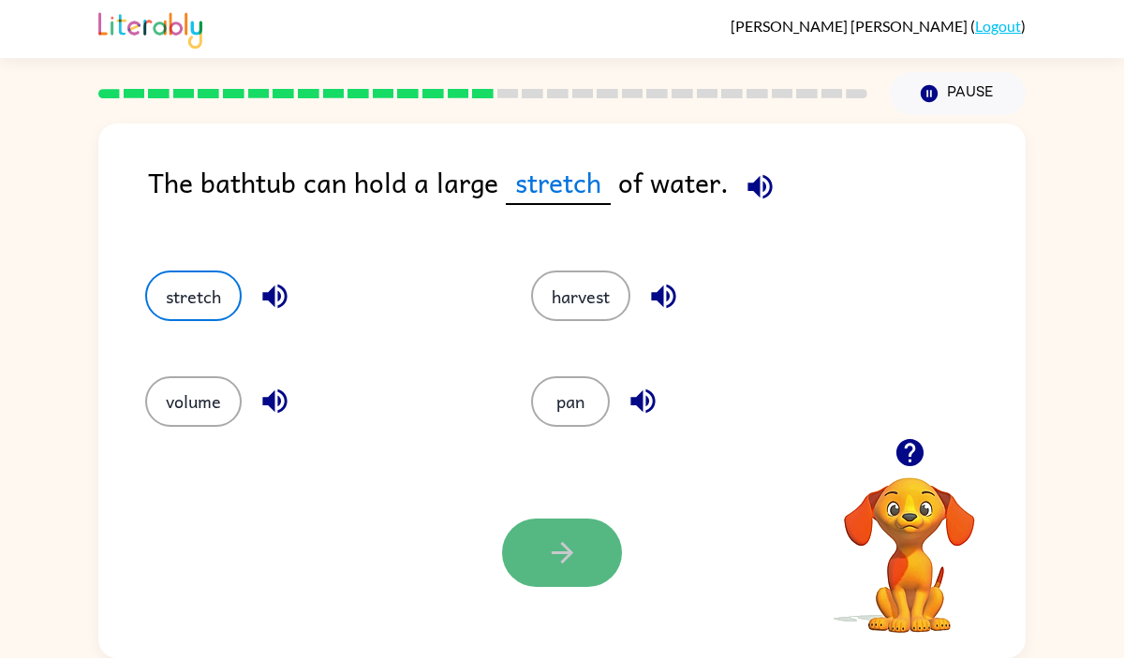
click at [528, 560] on button "button" at bounding box center [562, 553] width 120 height 68
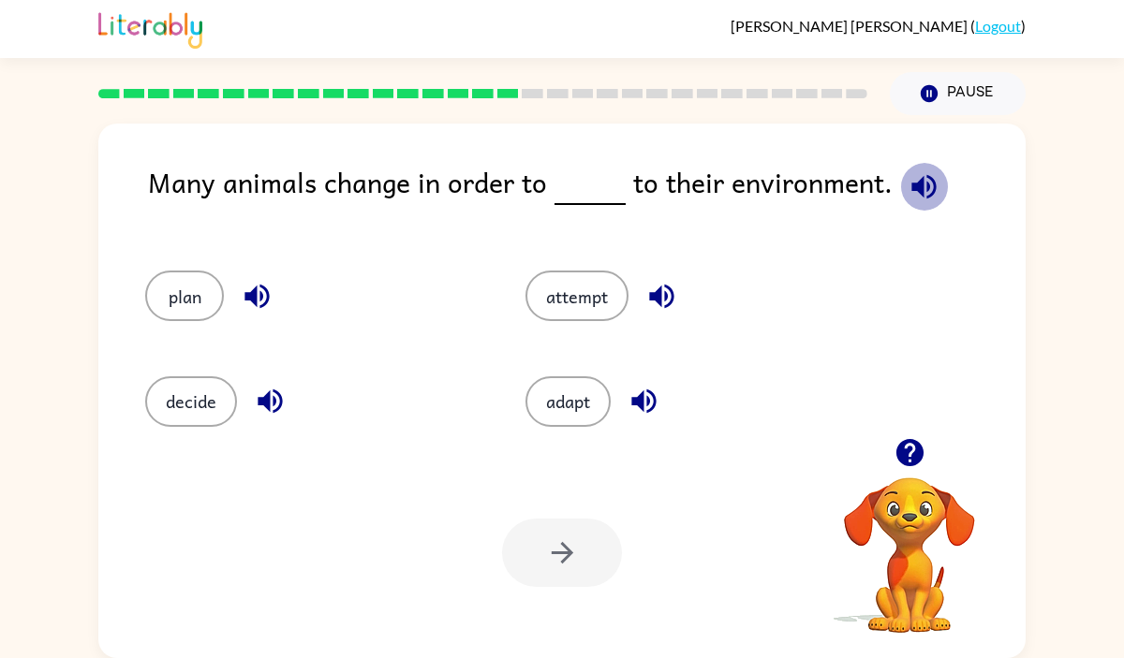
click at [916, 188] on icon "button" at bounding box center [923, 186] width 33 height 33
click at [268, 289] on icon "button" at bounding box center [257, 296] width 33 height 33
click at [270, 393] on icon "button" at bounding box center [270, 401] width 33 height 33
click at [668, 291] on icon "button" at bounding box center [661, 296] width 33 height 33
click at [648, 397] on icon "button" at bounding box center [643, 402] width 24 height 24
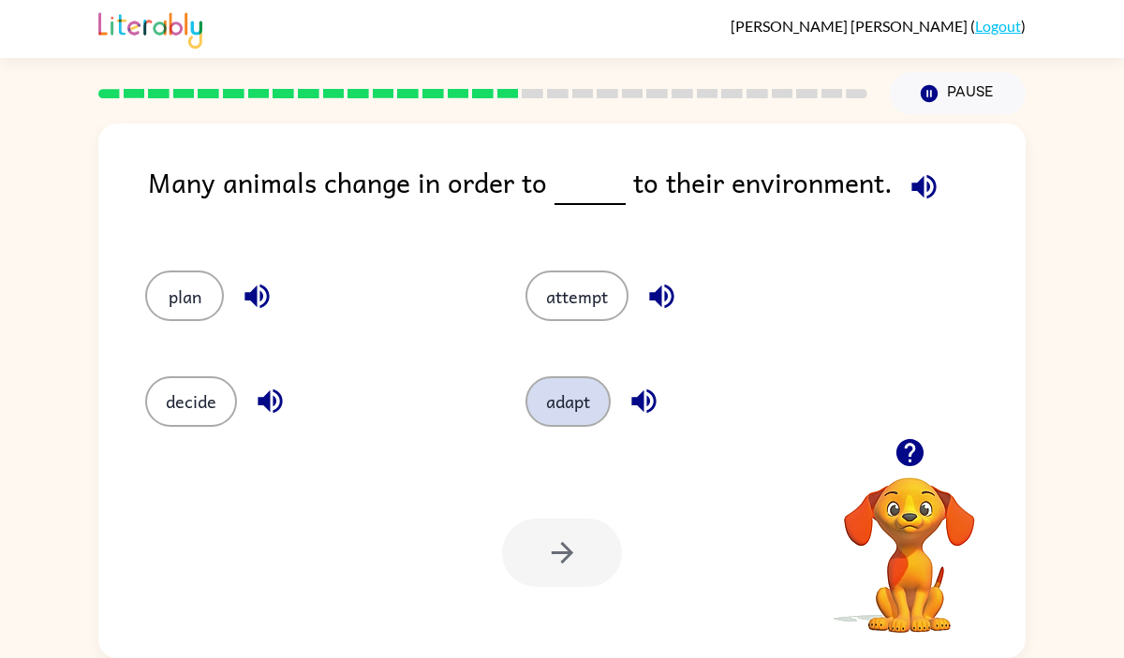
click at [580, 404] on button "adapt" at bounding box center [567, 401] width 85 height 51
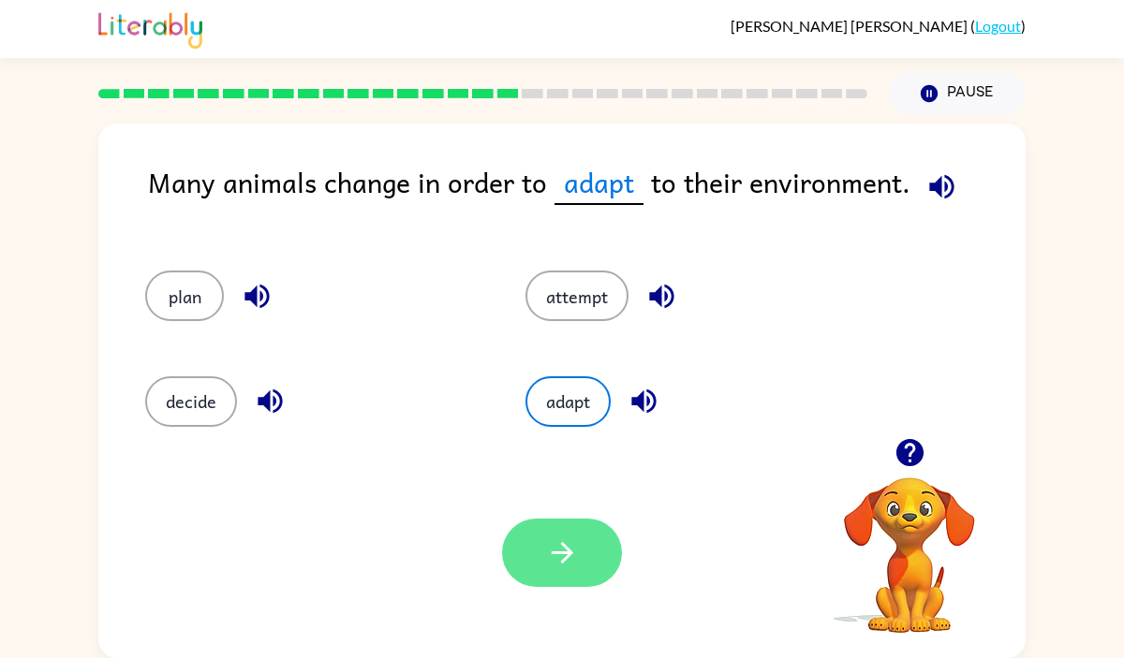
click at [577, 540] on icon "button" at bounding box center [562, 553] width 33 height 33
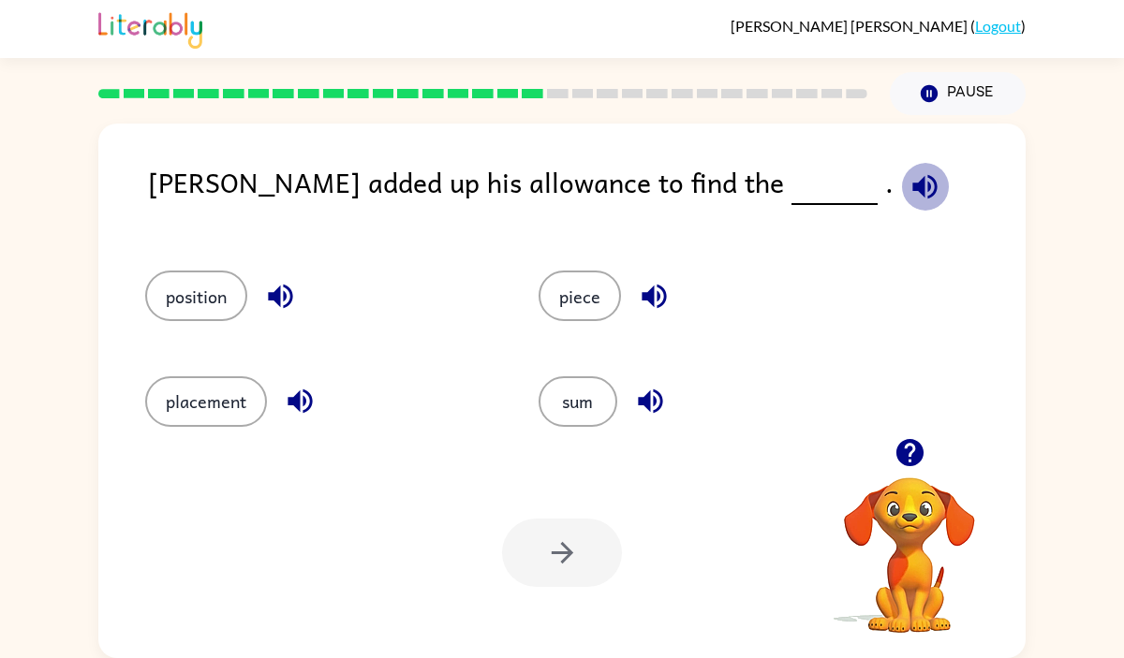
click at [908, 179] on icon "button" at bounding box center [924, 186] width 33 height 33
click at [290, 296] on icon "button" at bounding box center [280, 296] width 33 height 33
click at [300, 418] on button "button" at bounding box center [300, 401] width 48 height 48
click at [657, 296] on icon "button" at bounding box center [653, 297] width 24 height 24
click at [648, 403] on icon "button" at bounding box center [650, 402] width 24 height 24
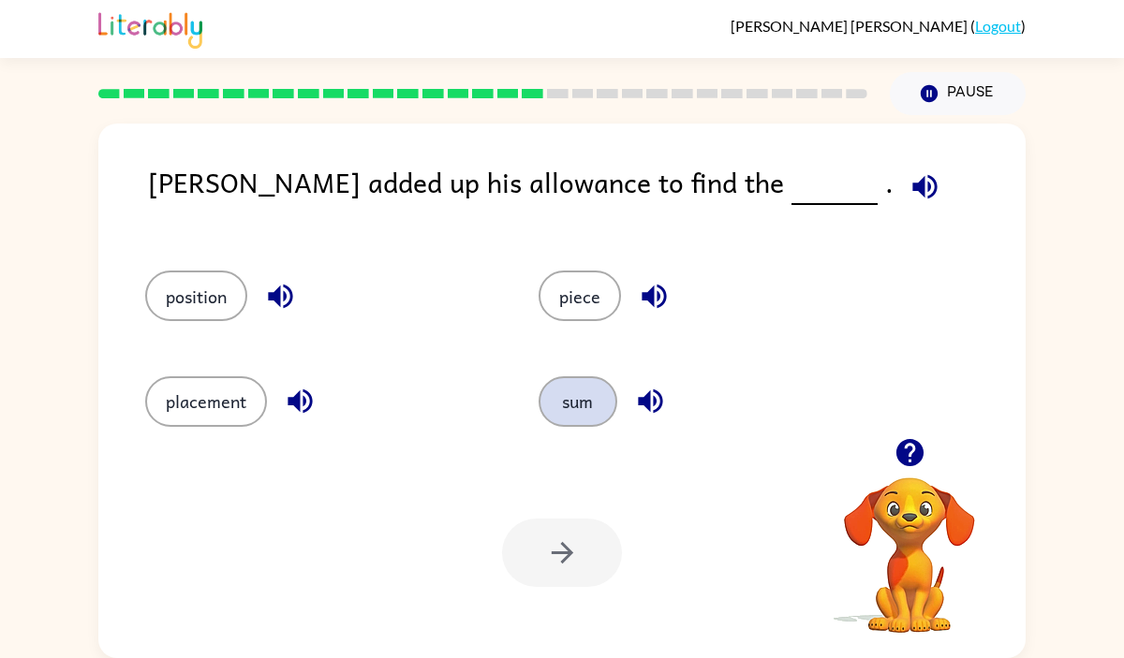
click at [582, 402] on button "sum" at bounding box center [577, 401] width 79 height 51
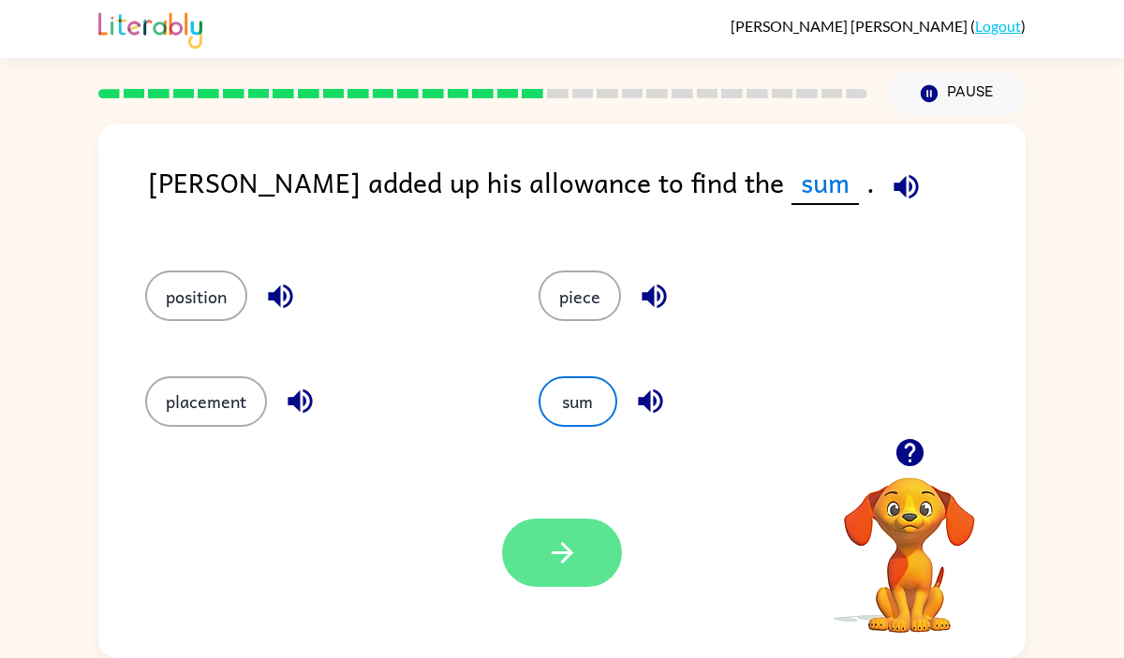
click at [574, 542] on icon "button" at bounding box center [562, 553] width 33 height 33
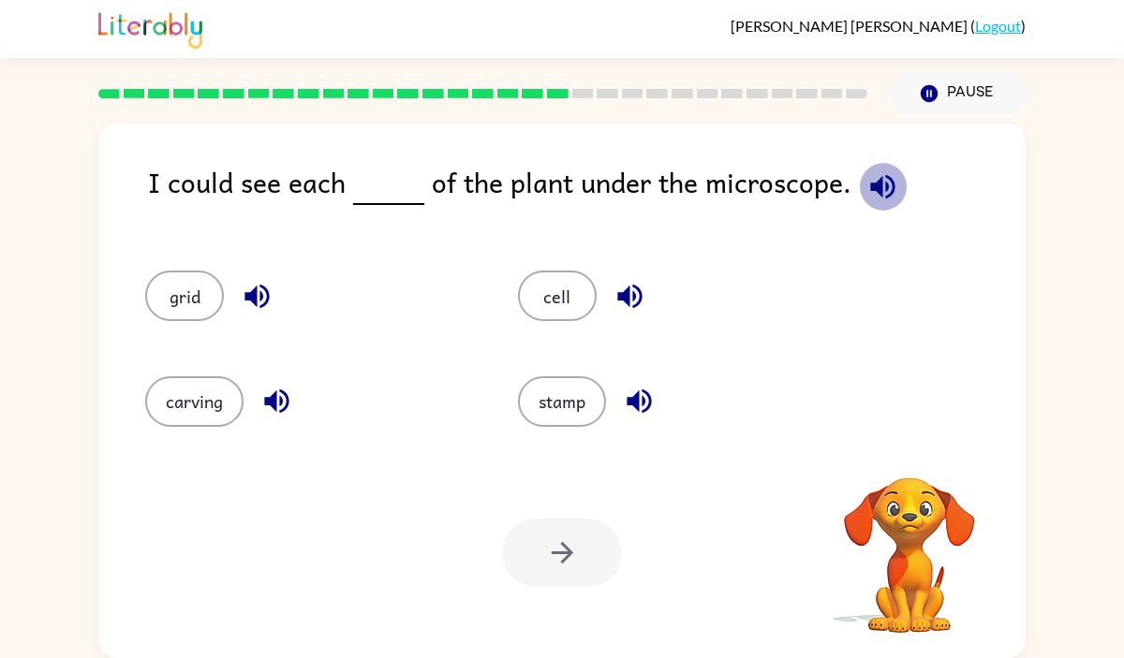
click at [870, 179] on icon "button" at bounding box center [882, 186] width 33 height 33
click at [259, 285] on icon "button" at bounding box center [257, 296] width 33 height 33
click at [277, 393] on icon "button" at bounding box center [276, 401] width 33 height 33
click at [628, 291] on icon "button" at bounding box center [629, 297] width 24 height 24
click at [643, 397] on icon "button" at bounding box center [638, 402] width 24 height 24
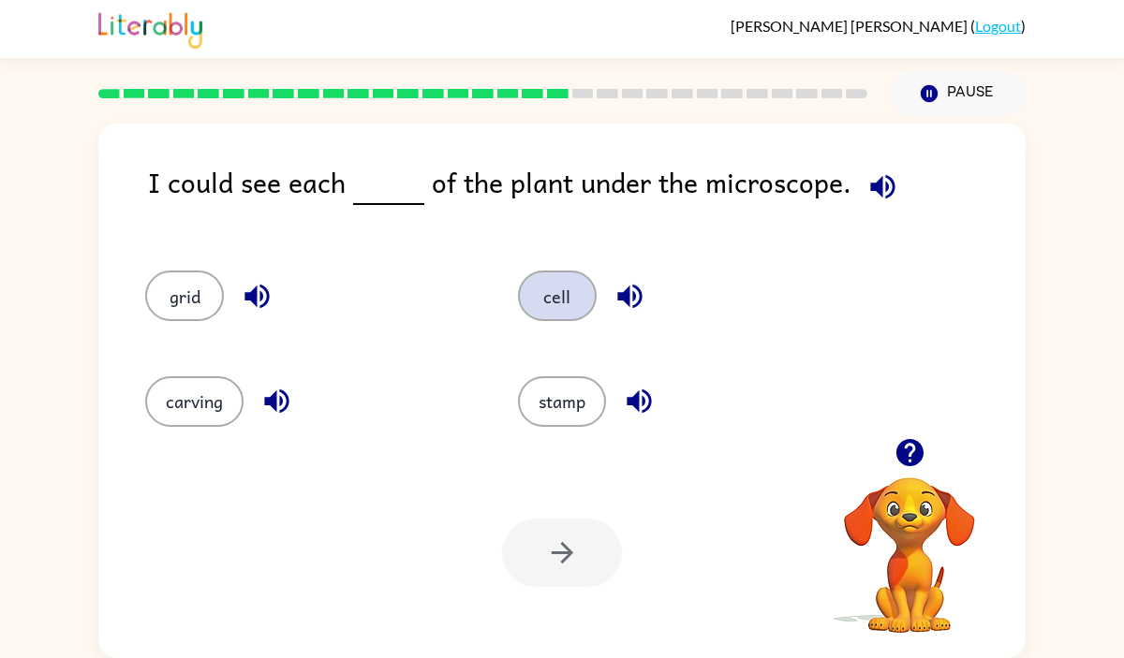
click at [531, 277] on button "cell" at bounding box center [557, 296] width 79 height 51
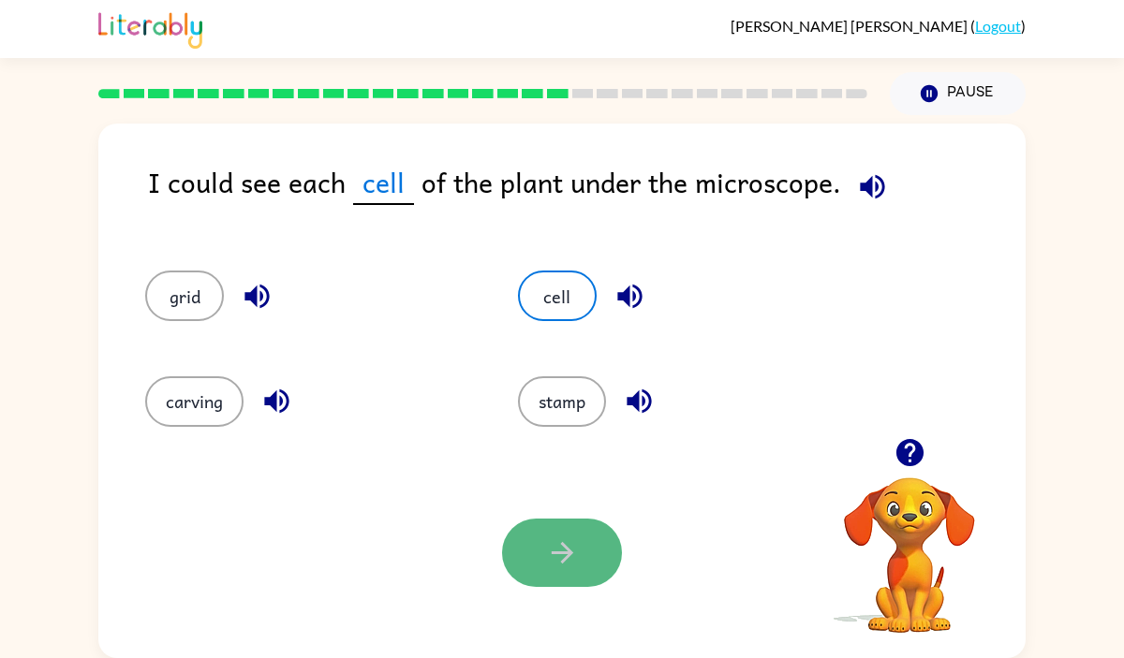
click at [574, 554] on icon "button" at bounding box center [562, 553] width 33 height 33
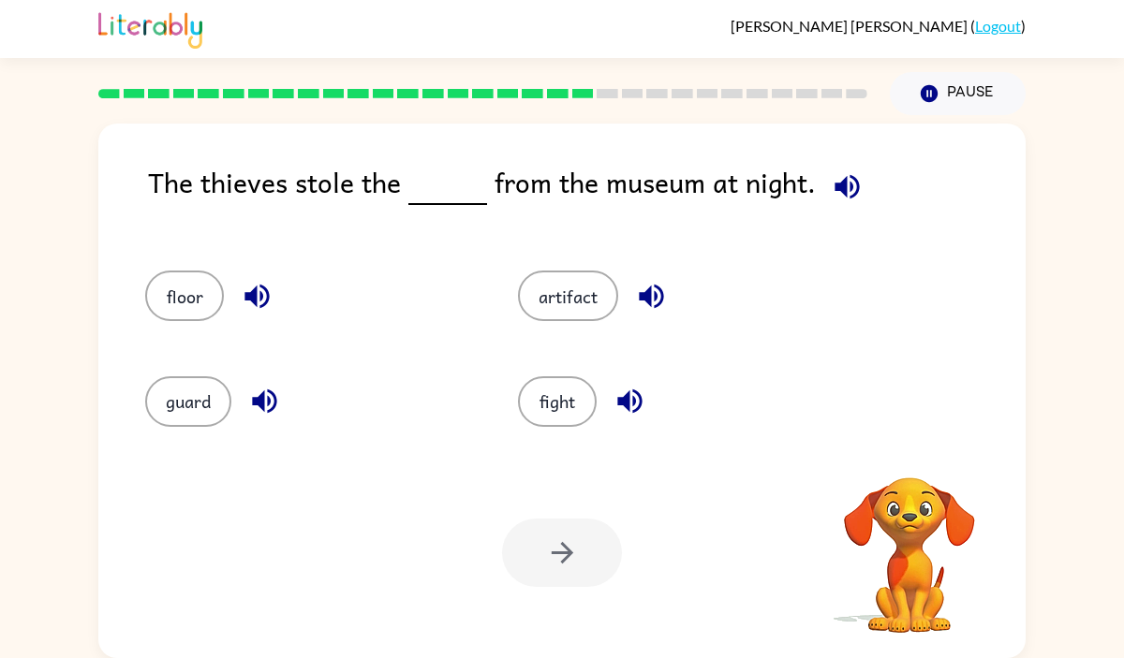
click at [847, 189] on icon "button" at bounding box center [847, 186] width 33 height 33
click at [268, 294] on icon "button" at bounding box center [256, 297] width 24 height 24
click at [262, 402] on icon "button" at bounding box center [264, 402] width 24 height 24
click at [676, 291] on div "artifact" at bounding box center [683, 296] width 330 height 51
click at [640, 288] on icon "button" at bounding box center [651, 296] width 33 height 33
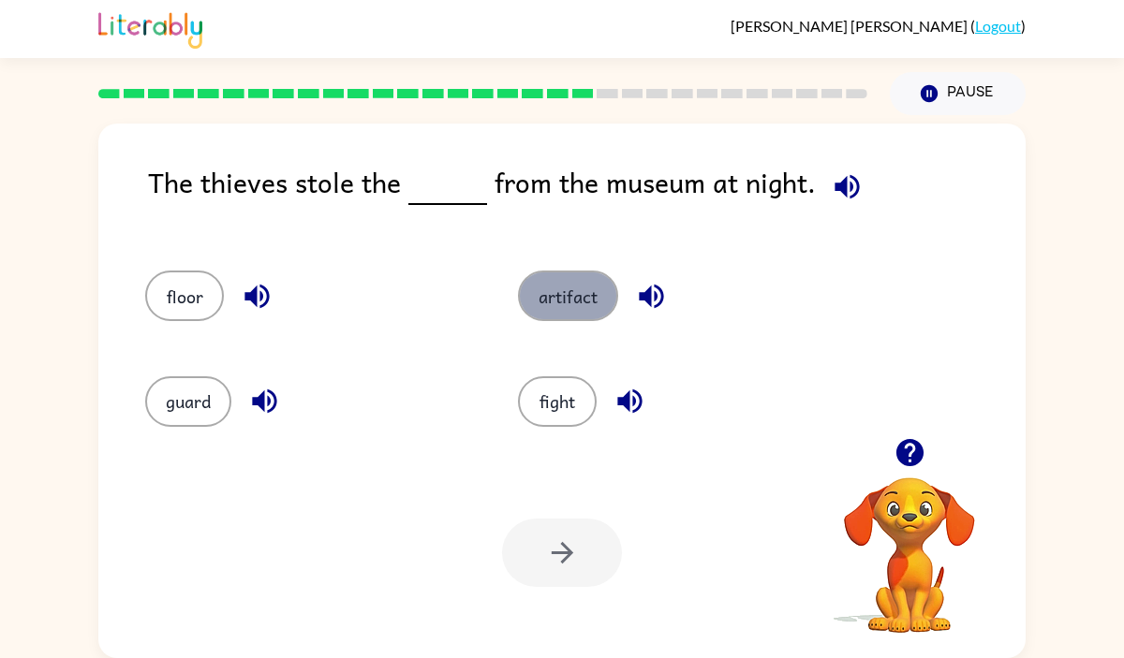
click at [586, 305] on button "artifact" at bounding box center [568, 296] width 100 height 51
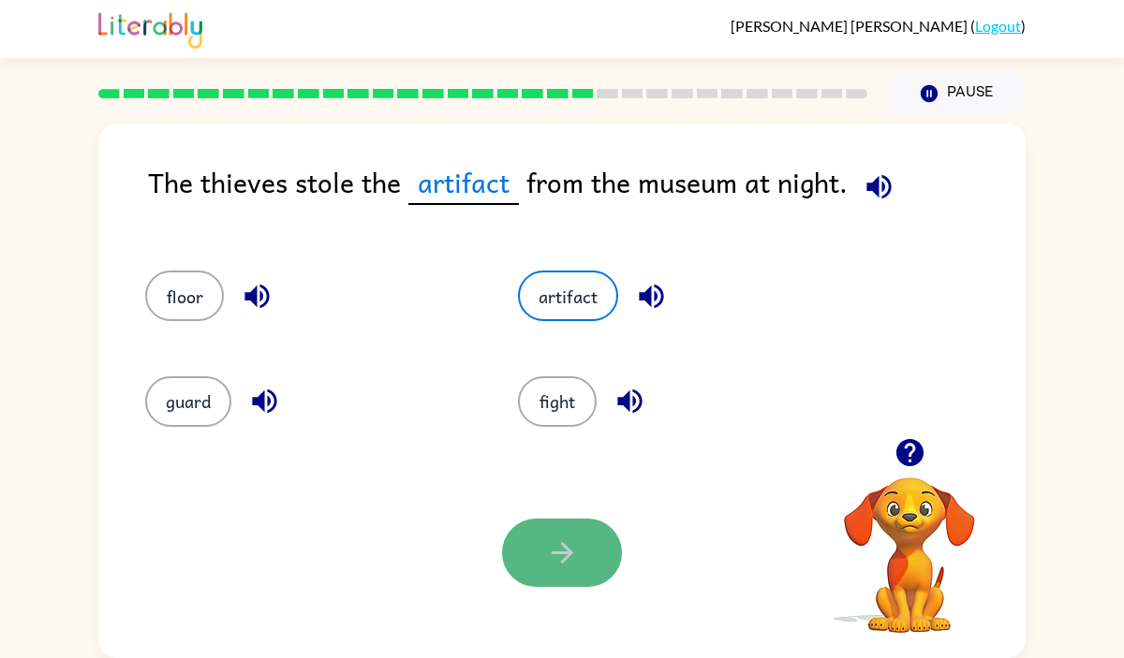
click at [555, 573] on button "button" at bounding box center [562, 553] width 120 height 68
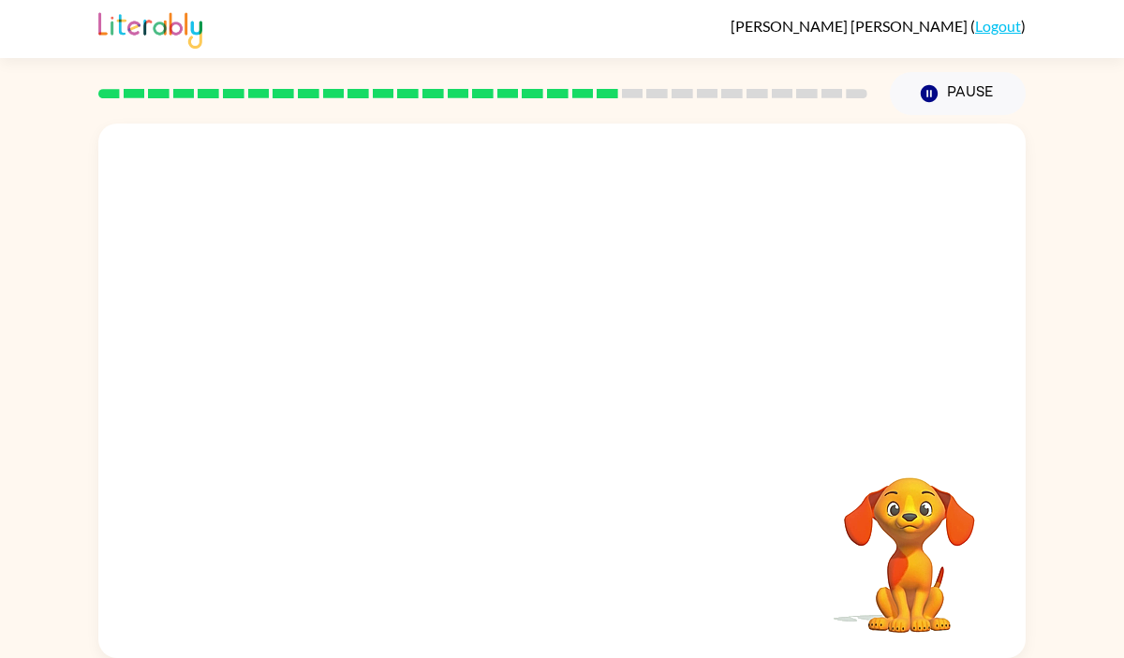
click at [393, 388] on video "Your browser must support playing .mp4 files to use Literably. Please try using…" at bounding box center [561, 281] width 927 height 315
click at [561, 375] on button "button" at bounding box center [562, 400] width 120 height 68
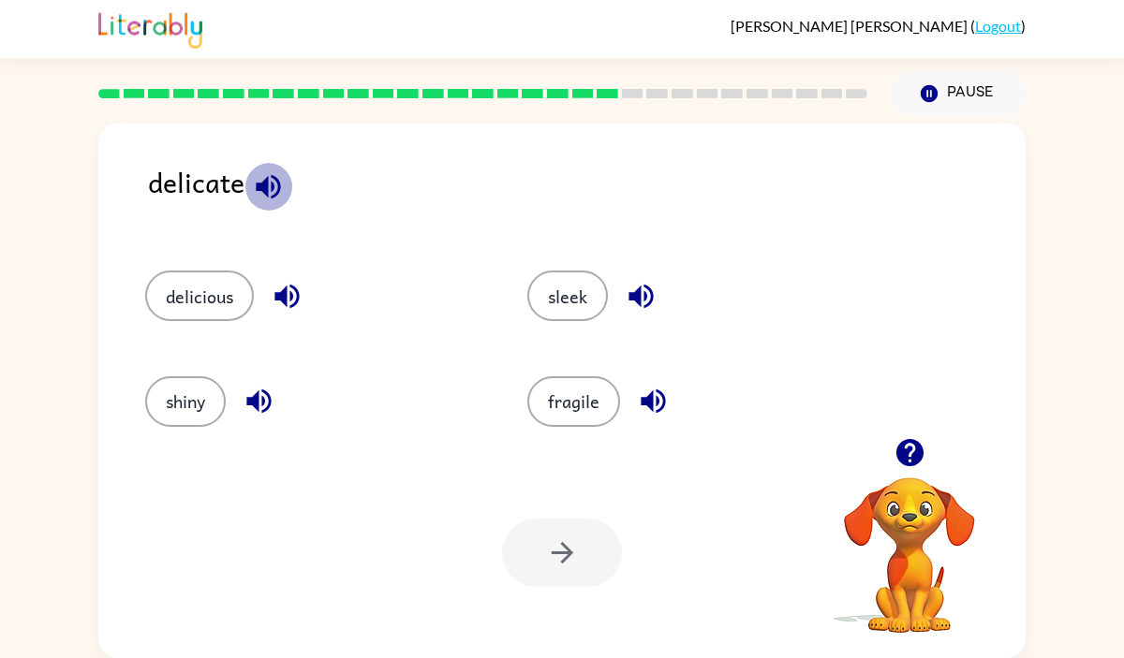
click at [264, 176] on icon "button" at bounding box center [268, 186] width 33 height 33
click at [287, 293] on icon "button" at bounding box center [286, 297] width 24 height 24
click at [556, 405] on button "fragile" at bounding box center [573, 401] width 93 height 51
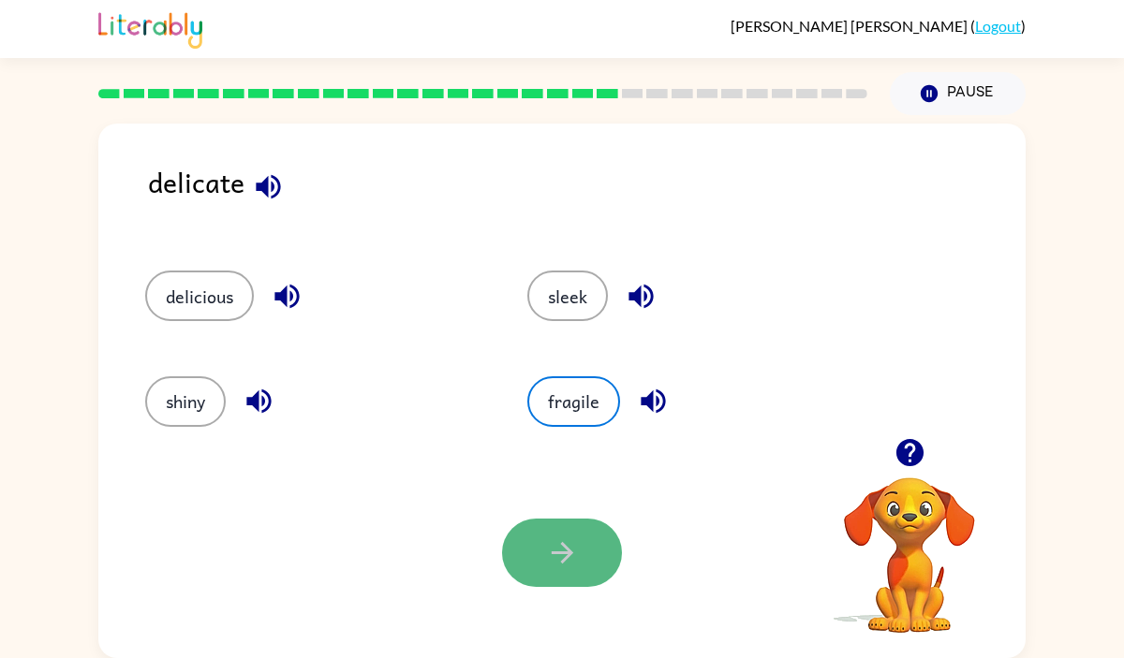
click at [529, 531] on button "button" at bounding box center [562, 553] width 120 height 68
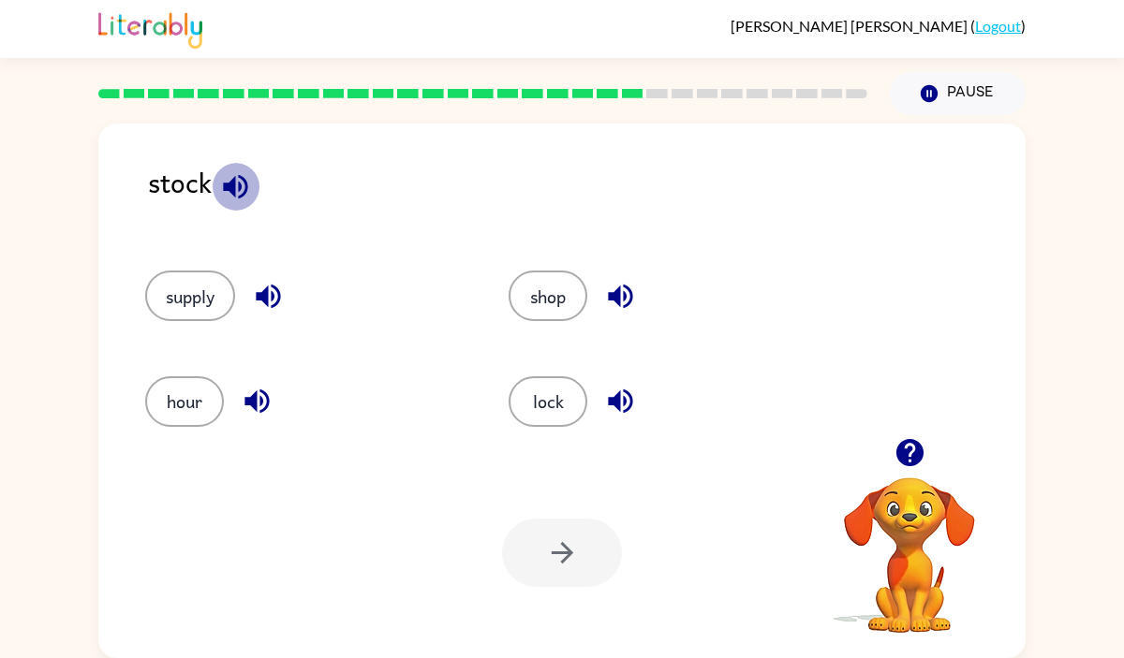
click at [231, 180] on icon "button" at bounding box center [235, 186] width 24 height 24
click at [262, 291] on icon "button" at bounding box center [268, 296] width 33 height 33
click at [244, 381] on button "button" at bounding box center [257, 401] width 48 height 48
click at [628, 298] on icon "button" at bounding box center [620, 296] width 33 height 33
click at [619, 399] on icon "button" at bounding box center [620, 402] width 24 height 24
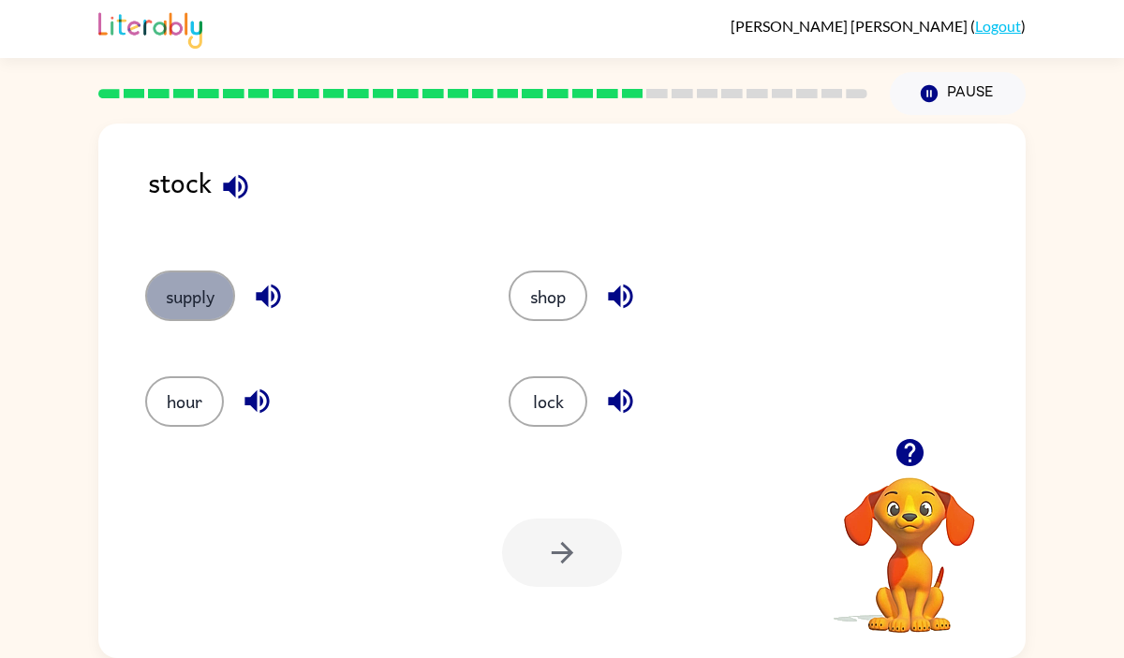
click at [194, 277] on button "supply" at bounding box center [190, 296] width 90 height 51
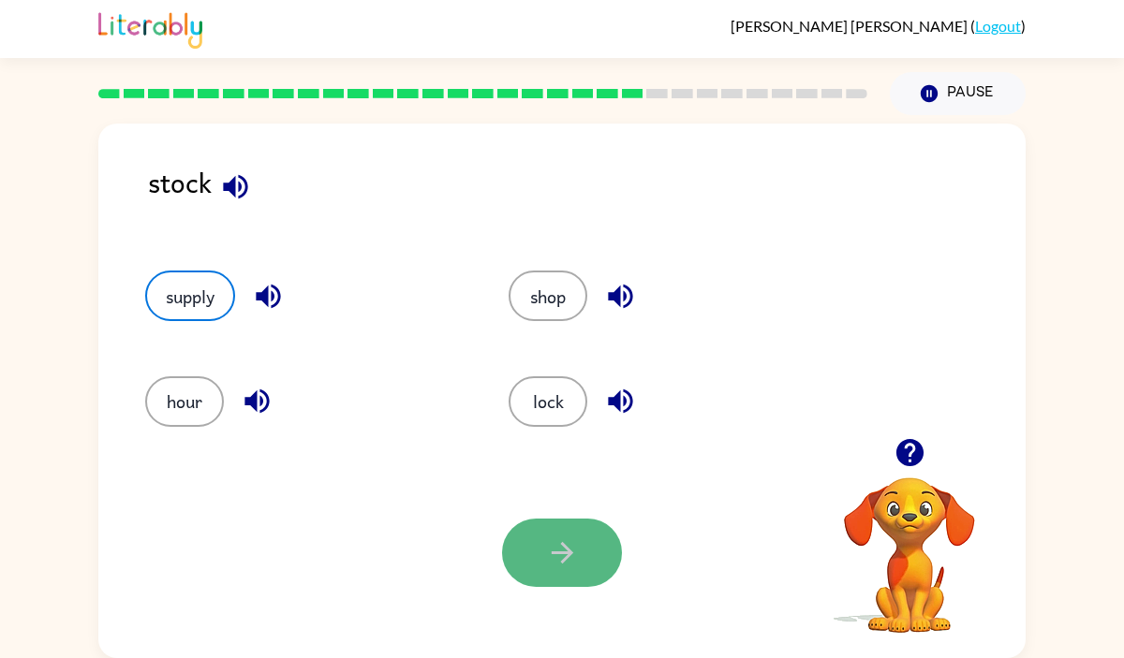
click at [550, 538] on icon "button" at bounding box center [562, 553] width 33 height 33
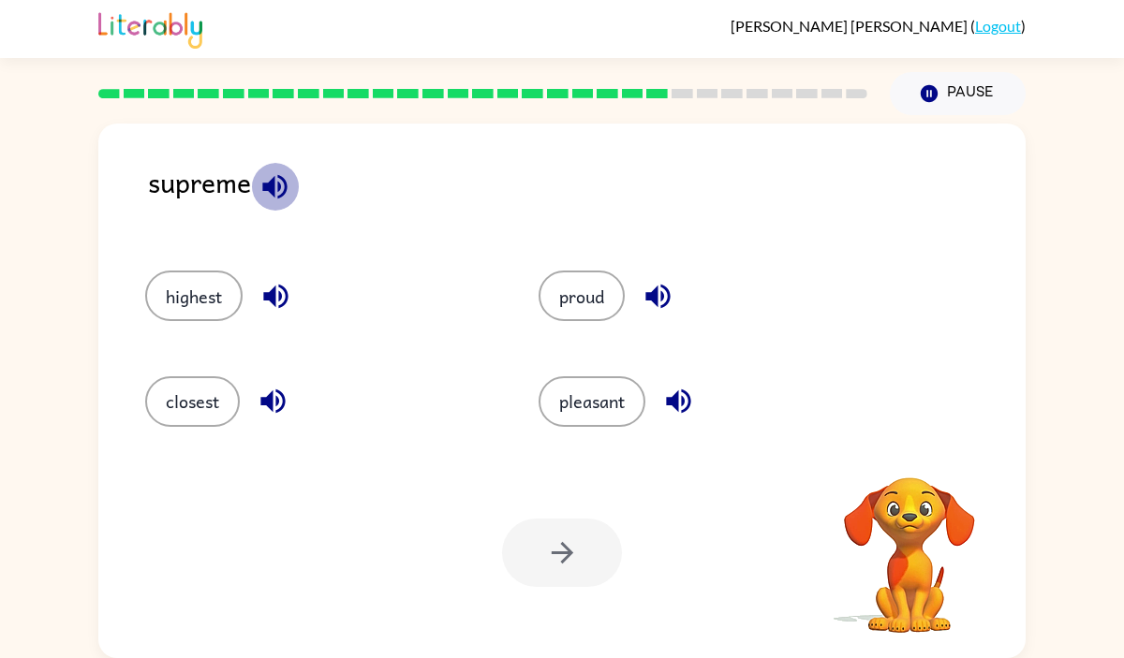
click at [277, 192] on icon "button" at bounding box center [274, 186] width 33 height 33
click at [280, 287] on icon "button" at bounding box center [275, 296] width 33 height 33
click at [268, 395] on icon "button" at bounding box center [273, 401] width 33 height 33
click at [660, 290] on icon "button" at bounding box center [657, 296] width 33 height 33
click at [676, 402] on icon "button" at bounding box center [678, 402] width 24 height 24
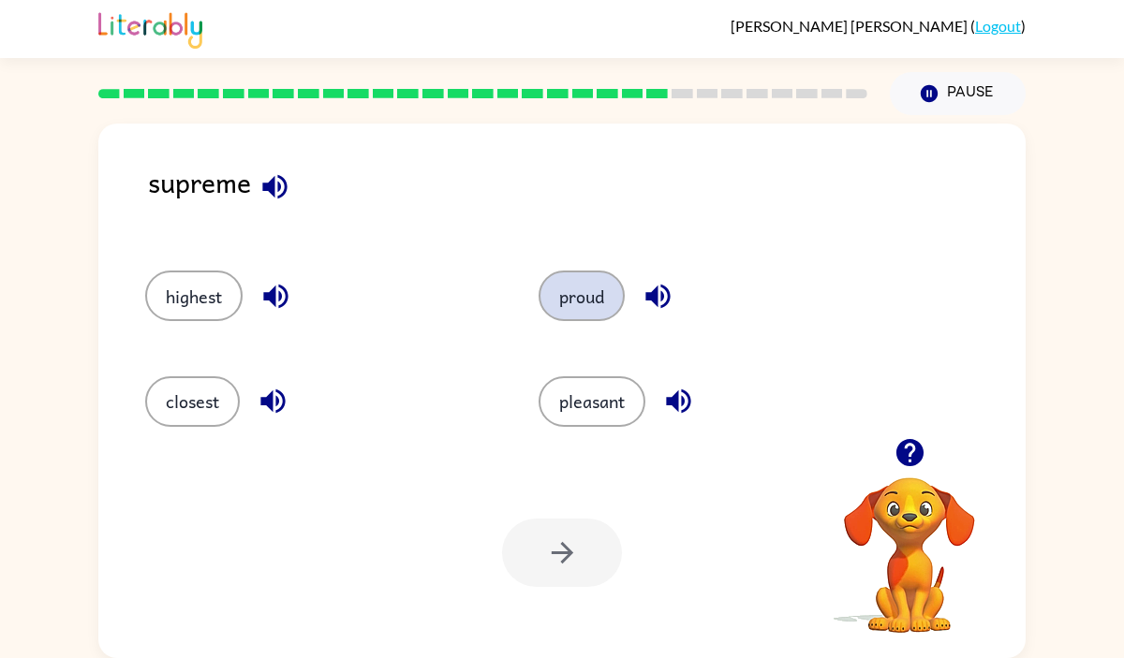
click at [578, 300] on button "proud" at bounding box center [581, 296] width 86 height 51
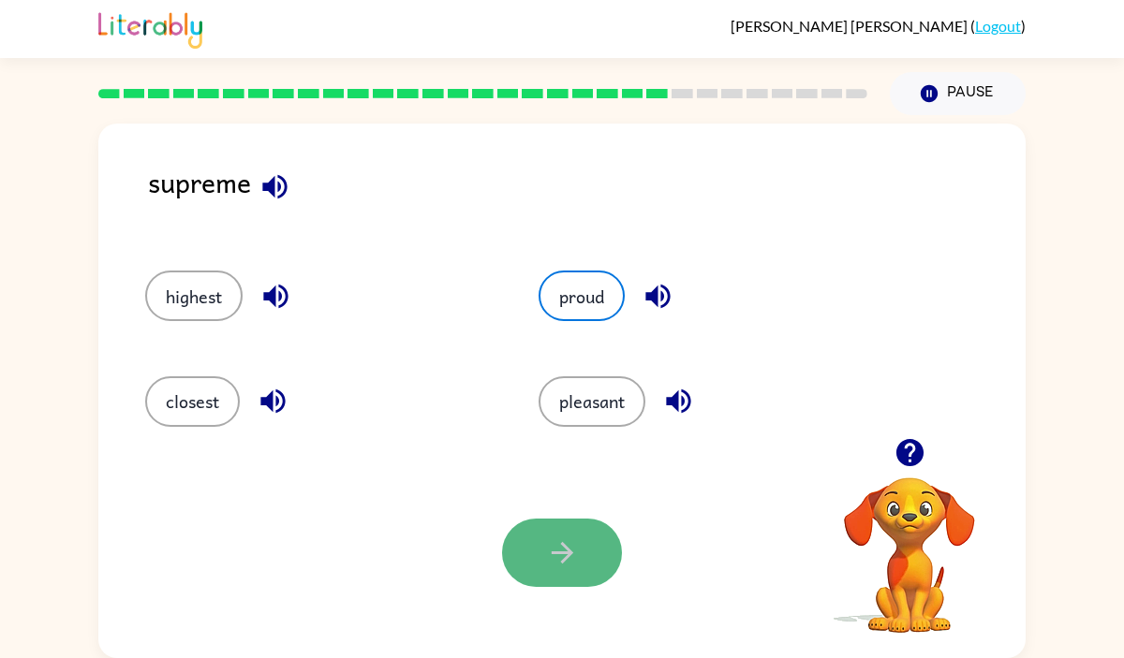
click at [548, 544] on icon "button" at bounding box center [562, 553] width 33 height 33
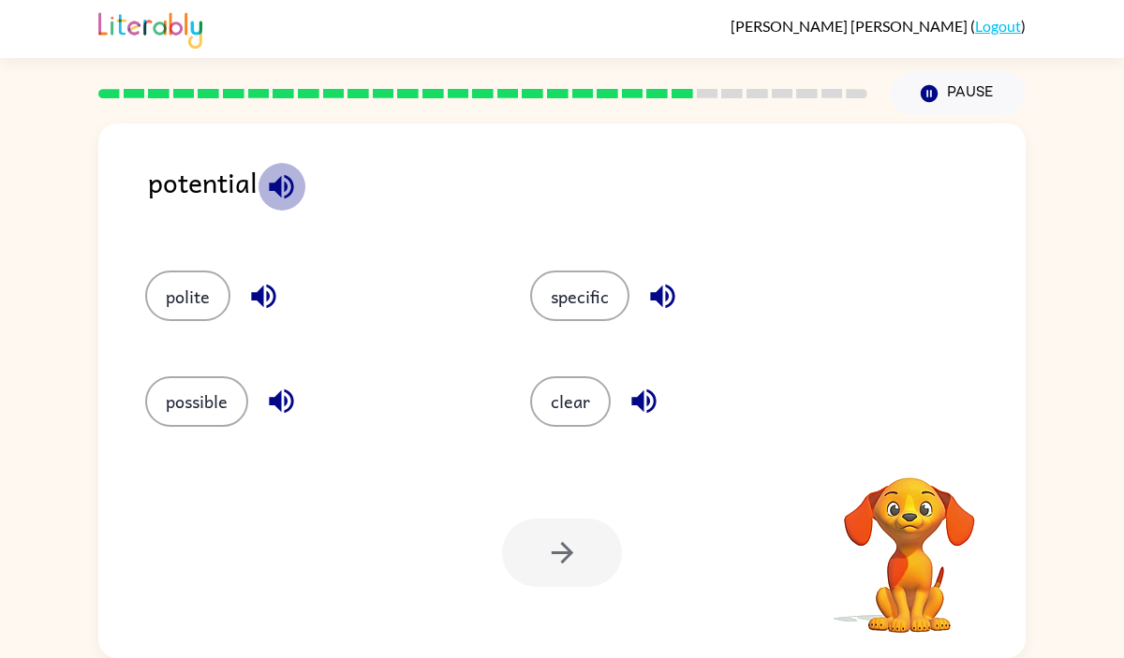
click at [280, 195] on icon "button" at bounding box center [281, 186] width 24 height 24
click at [275, 299] on icon "button" at bounding box center [263, 297] width 24 height 24
click at [279, 399] on icon "button" at bounding box center [281, 402] width 24 height 24
click at [654, 295] on icon "button" at bounding box center [662, 297] width 24 height 24
click at [639, 398] on icon "button" at bounding box center [643, 402] width 24 height 24
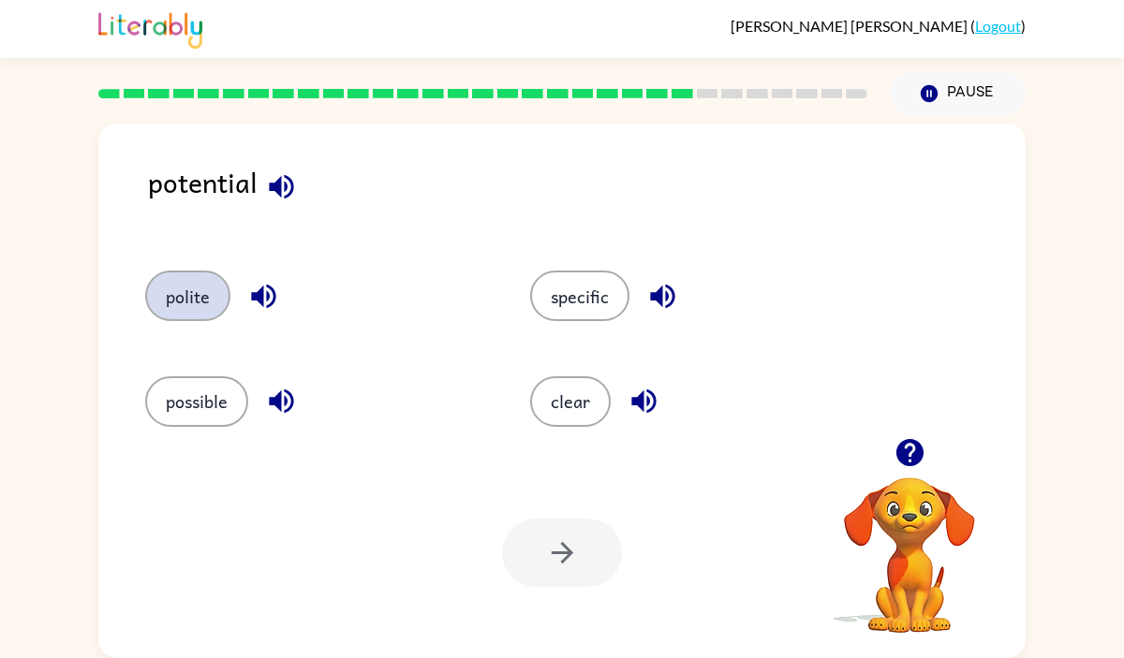
click at [214, 272] on button "polite" at bounding box center [187, 296] width 85 height 51
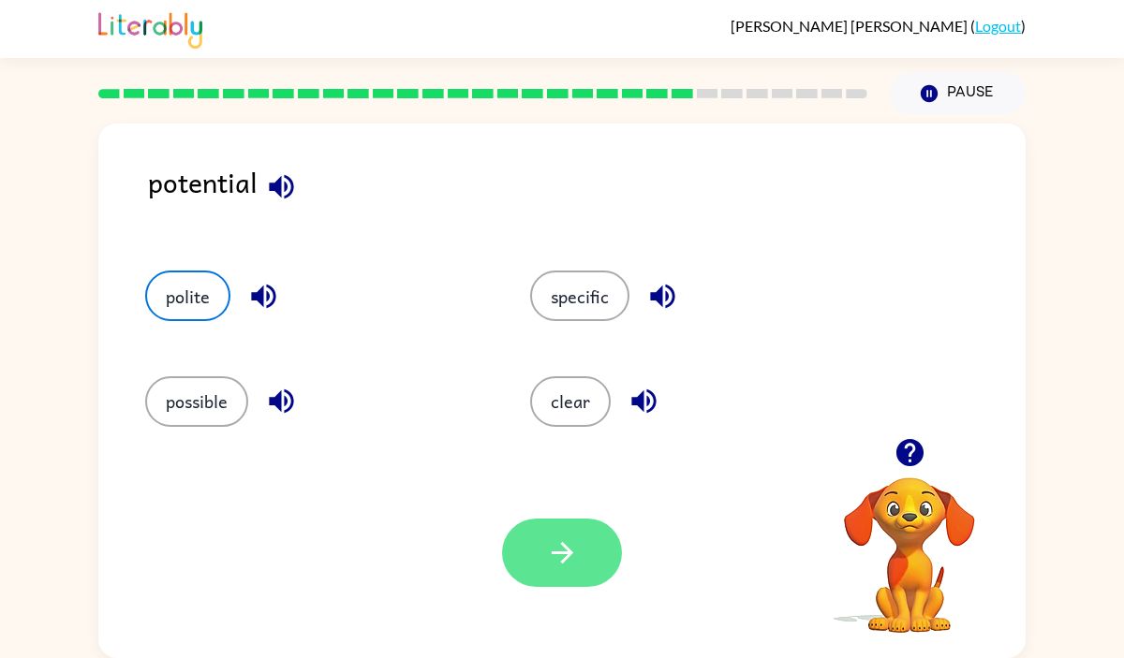
click at [570, 553] on icon "button" at bounding box center [562, 553] width 22 height 22
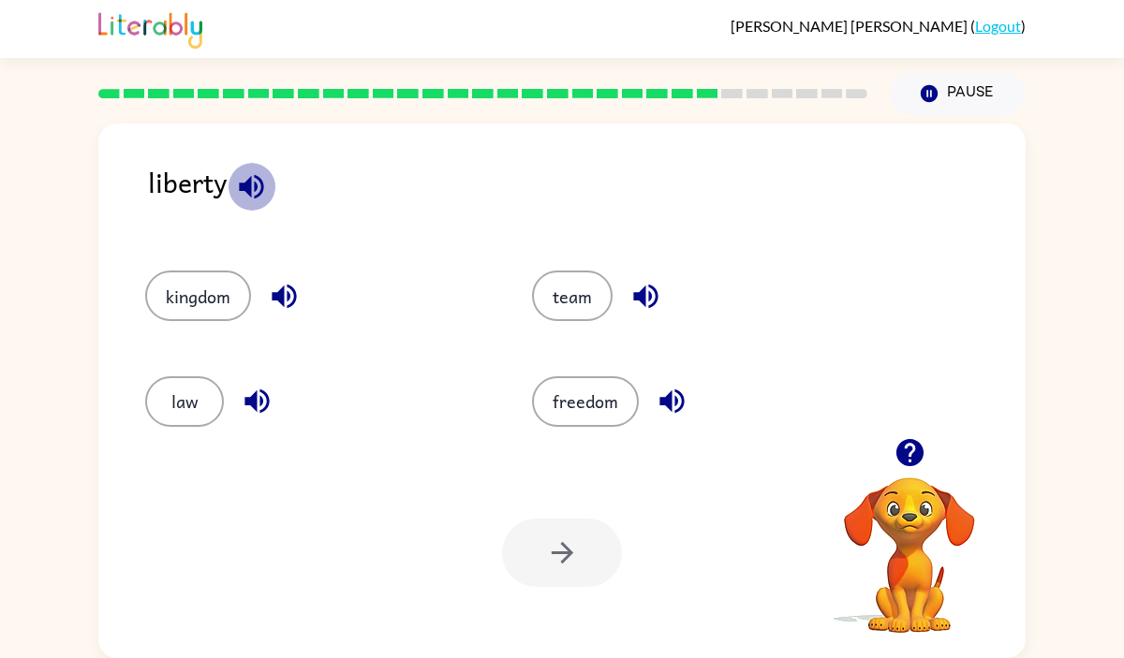
click at [259, 185] on icon "button" at bounding box center [251, 186] width 33 height 33
click at [574, 398] on button "freedom" at bounding box center [585, 401] width 107 height 51
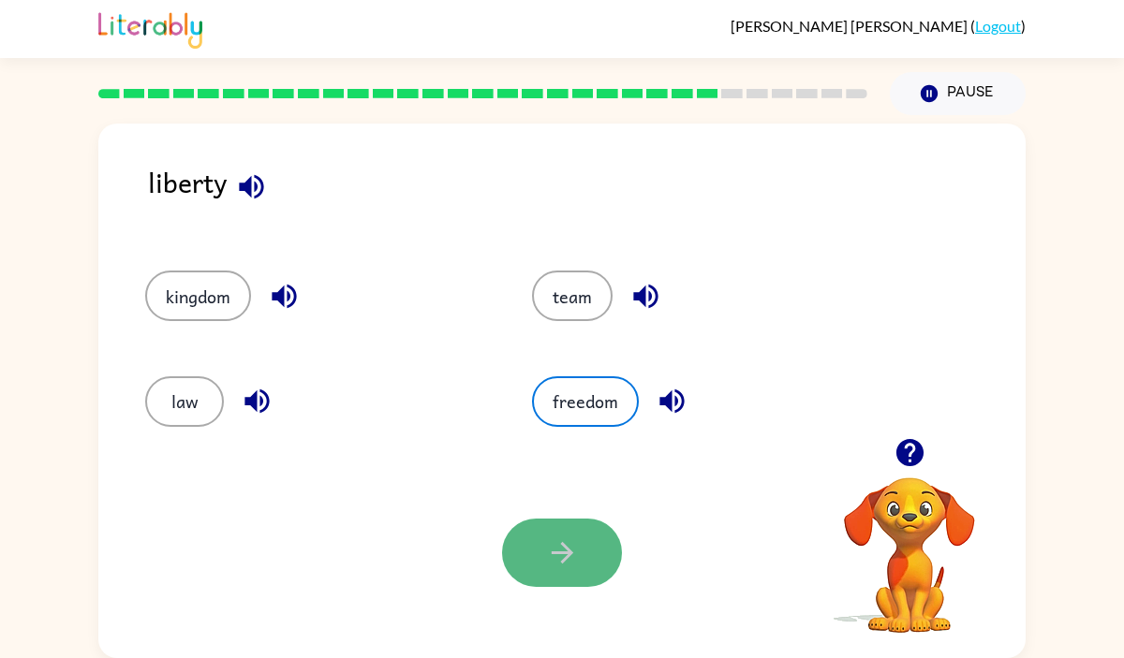
click at [555, 548] on icon "button" at bounding box center [562, 553] width 33 height 33
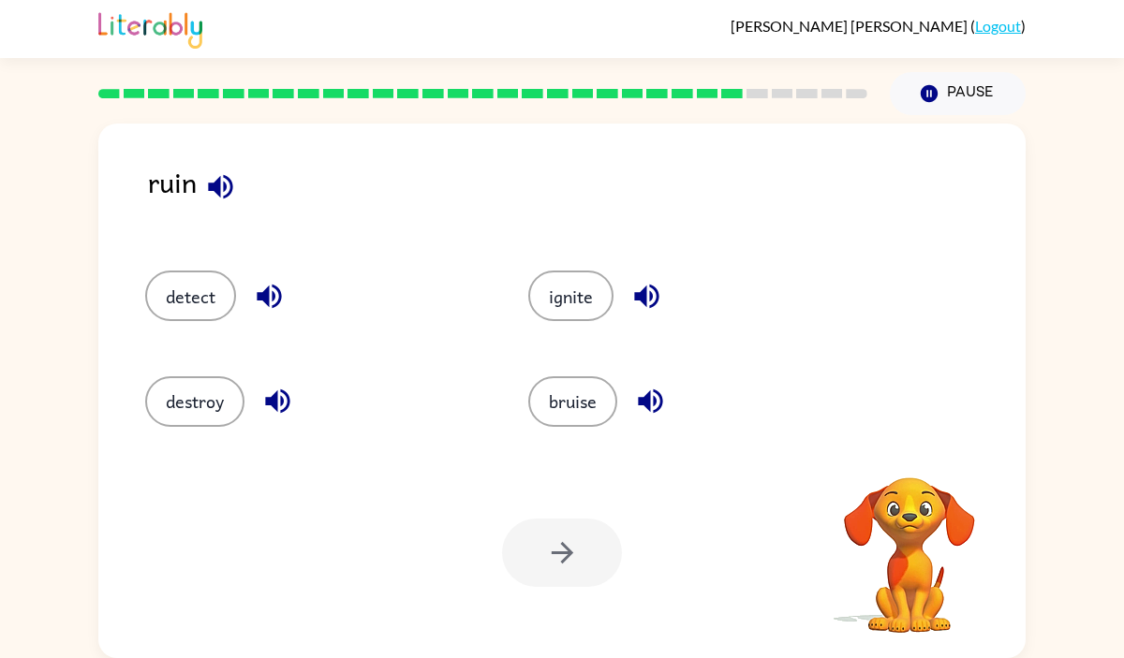
click at [223, 183] on icon "button" at bounding box center [220, 186] width 33 height 33
click at [243, 283] on div "detect" at bounding box center [315, 296] width 340 height 51
click at [256, 283] on icon "button" at bounding box center [269, 296] width 33 height 33
click at [276, 392] on icon "button" at bounding box center [277, 401] width 33 height 33
click at [179, 402] on button "destroy" at bounding box center [194, 401] width 99 height 51
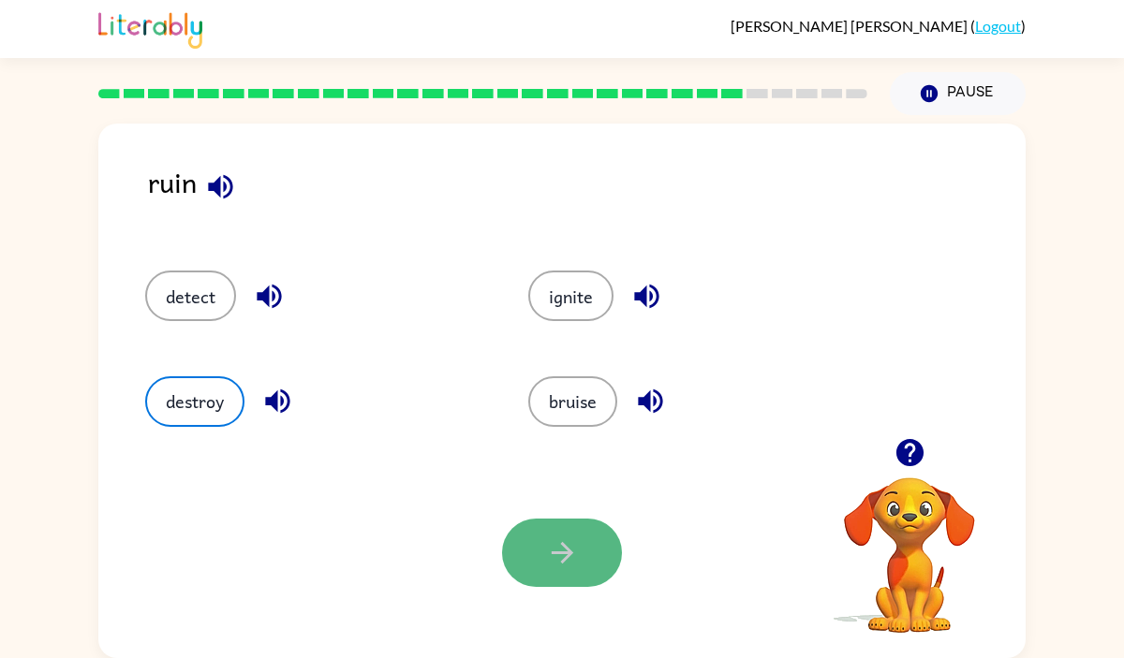
click at [561, 569] on button "button" at bounding box center [562, 553] width 120 height 68
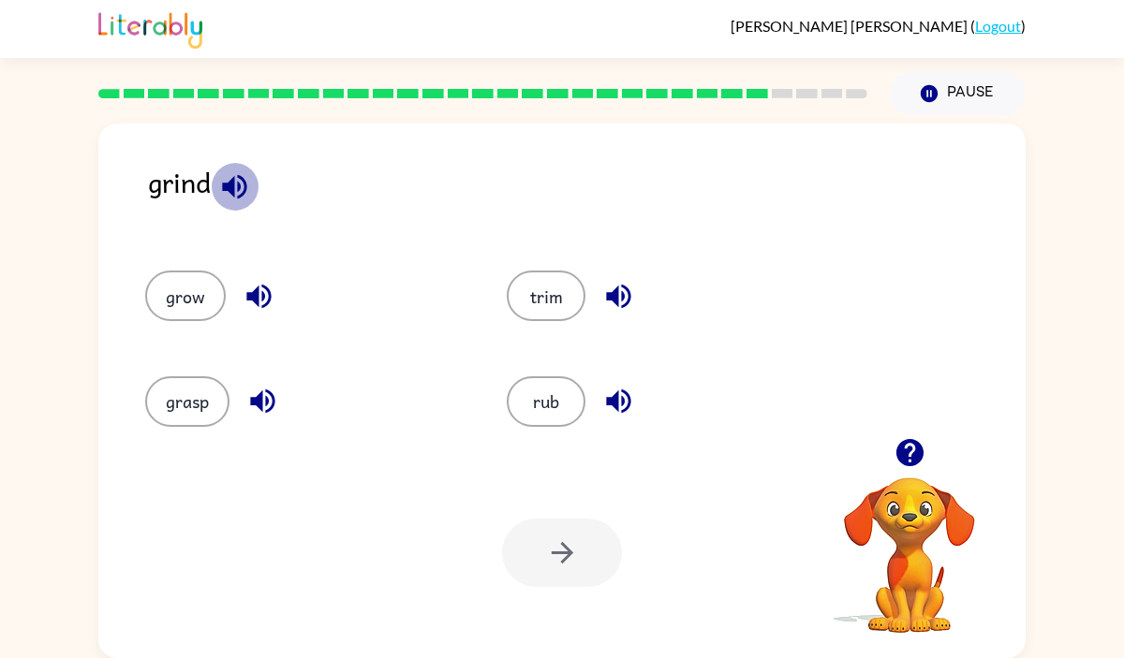
click at [224, 168] on button "button" at bounding box center [235, 187] width 48 height 48
click at [257, 291] on icon "button" at bounding box center [258, 297] width 24 height 24
click at [260, 403] on icon "button" at bounding box center [262, 402] width 24 height 24
click at [624, 285] on icon "button" at bounding box center [618, 296] width 33 height 33
click at [605, 389] on icon "button" at bounding box center [618, 401] width 33 height 33
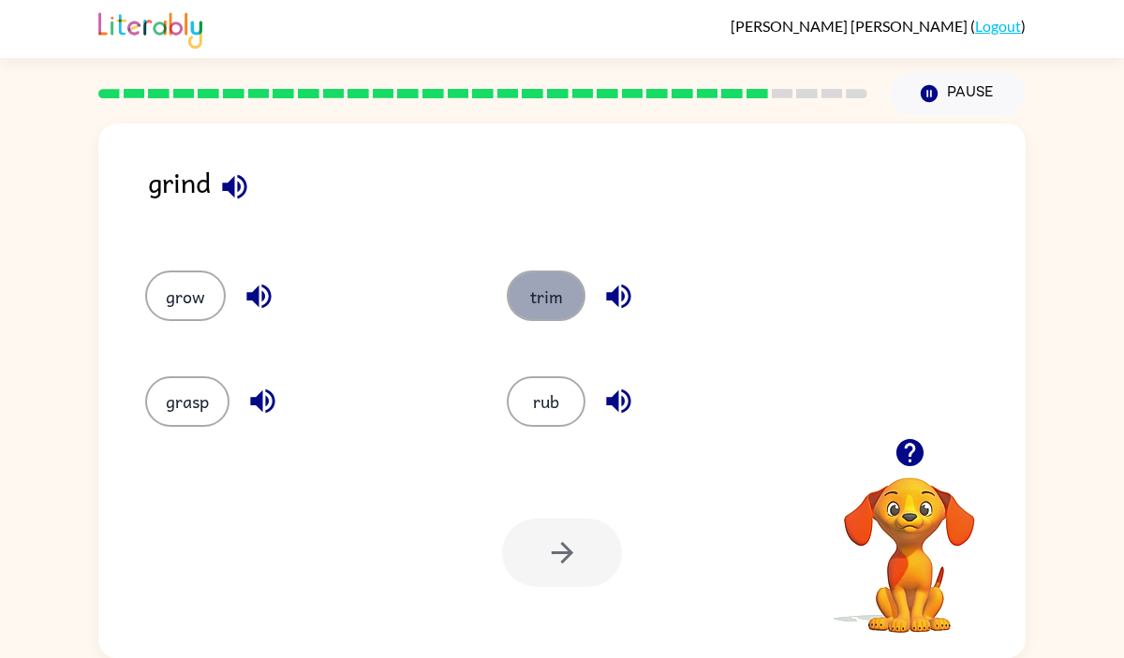
click at [560, 291] on button "trim" at bounding box center [546, 296] width 79 height 51
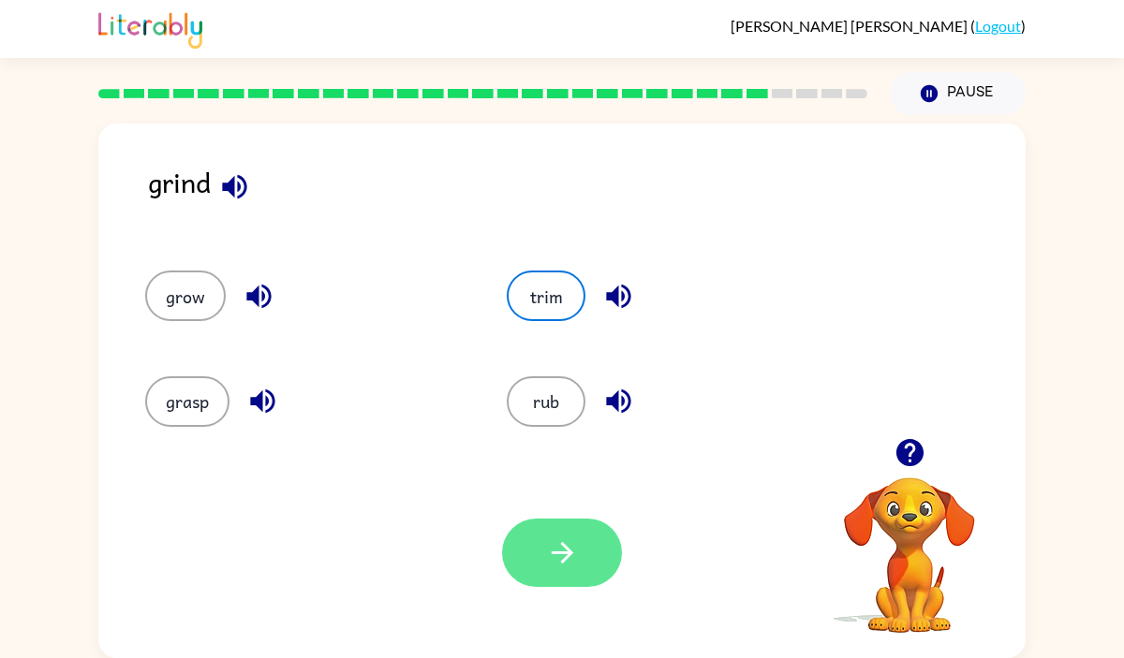
click at [534, 568] on button "button" at bounding box center [562, 553] width 120 height 68
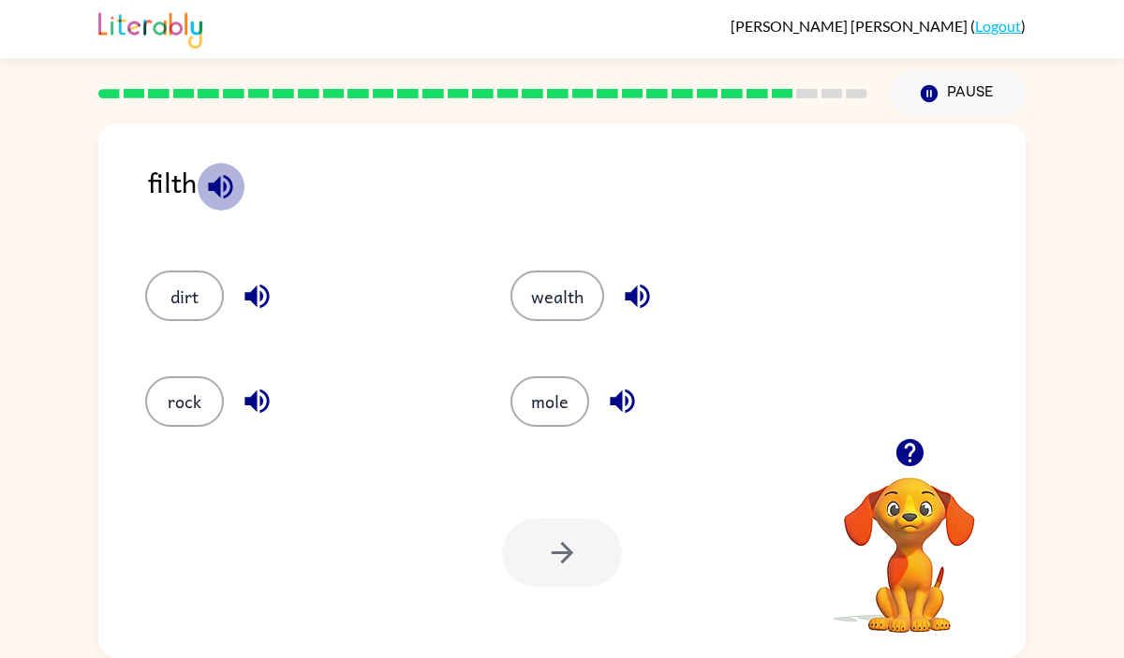
click at [224, 173] on icon "button" at bounding box center [220, 186] width 33 height 33
click at [174, 292] on button "dirt" at bounding box center [184, 296] width 79 height 51
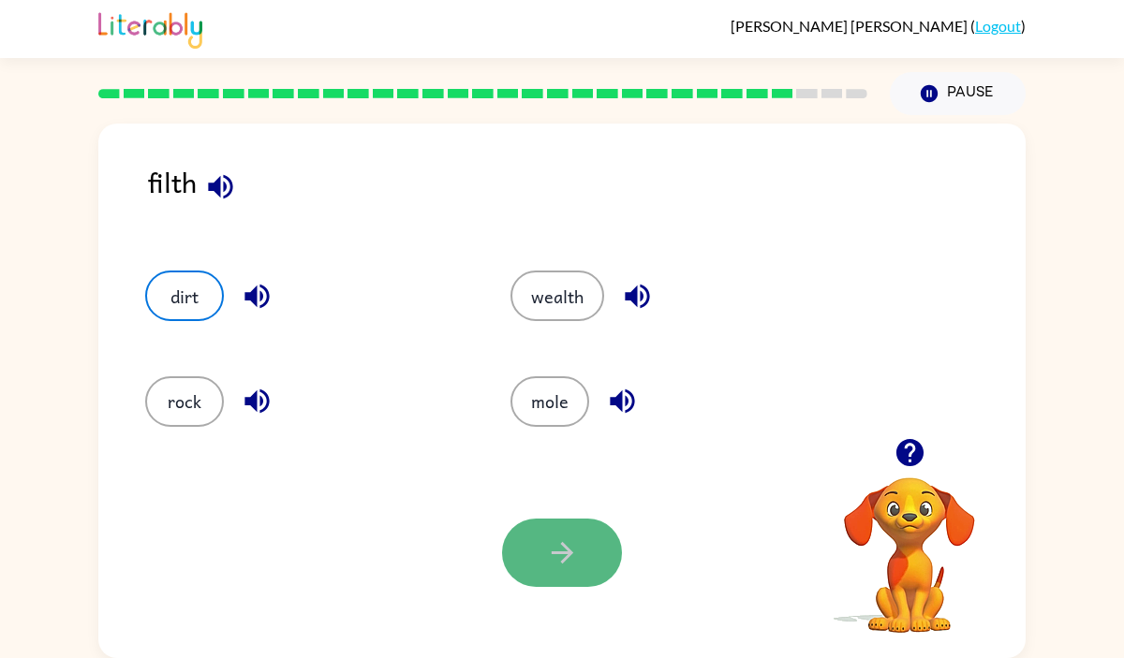
click at [580, 557] on button "button" at bounding box center [562, 553] width 120 height 68
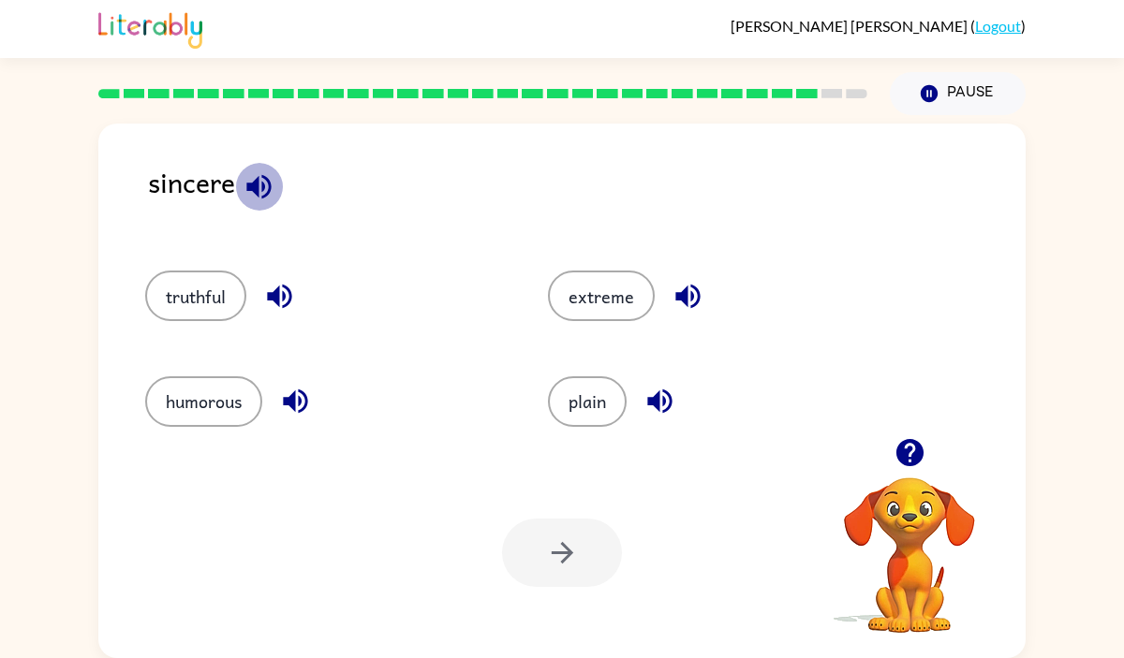
click at [255, 183] on icon "button" at bounding box center [258, 186] width 24 height 24
click at [286, 287] on icon "button" at bounding box center [279, 297] width 24 height 24
click at [209, 294] on button "truthful" at bounding box center [195, 296] width 101 height 51
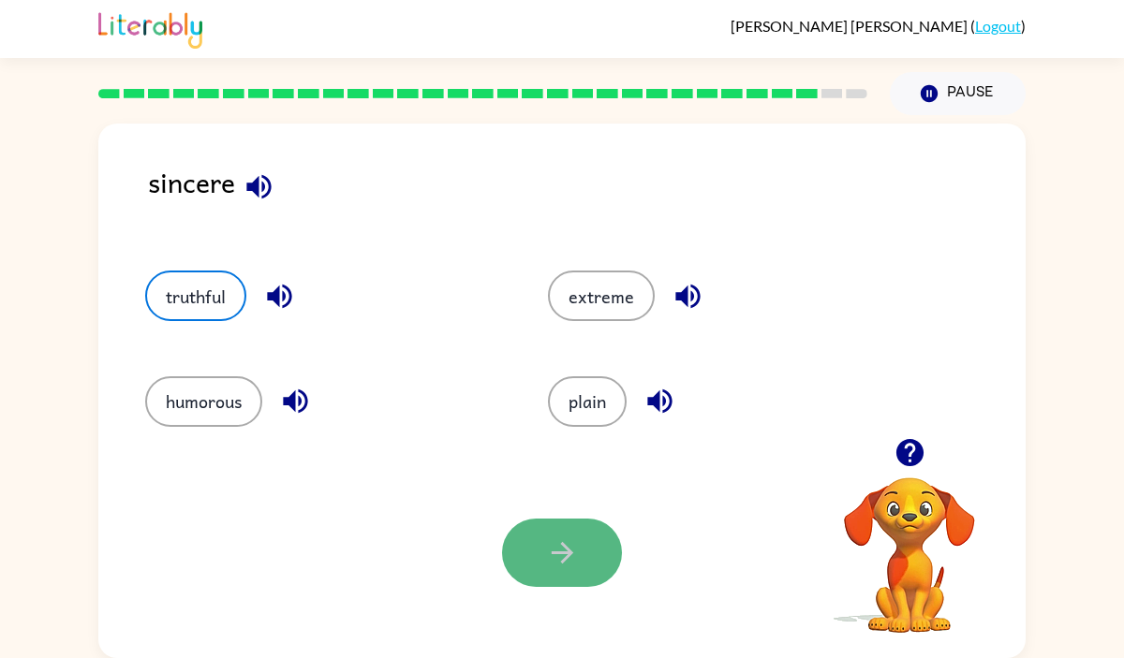
click at [563, 576] on button "button" at bounding box center [562, 553] width 120 height 68
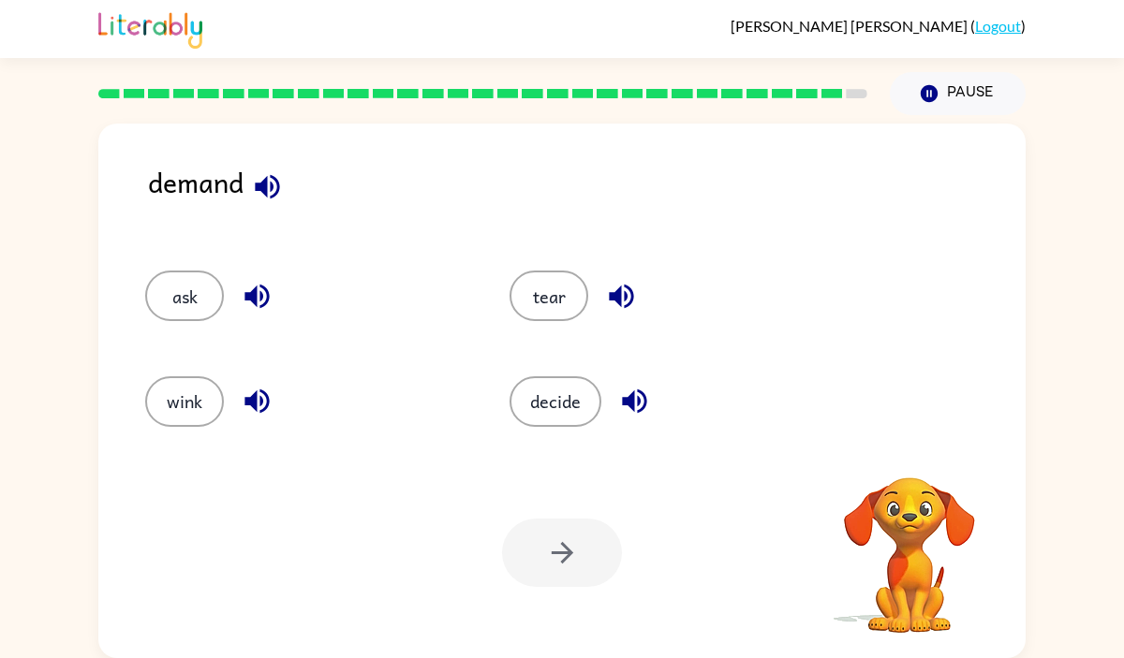
click at [269, 174] on icon "button" at bounding box center [267, 186] width 33 height 33
click at [252, 285] on icon "button" at bounding box center [257, 296] width 33 height 33
click at [256, 402] on icon "button" at bounding box center [256, 402] width 24 height 24
click at [611, 304] on icon "button" at bounding box center [621, 296] width 33 height 33
click at [637, 402] on icon "button" at bounding box center [634, 402] width 24 height 24
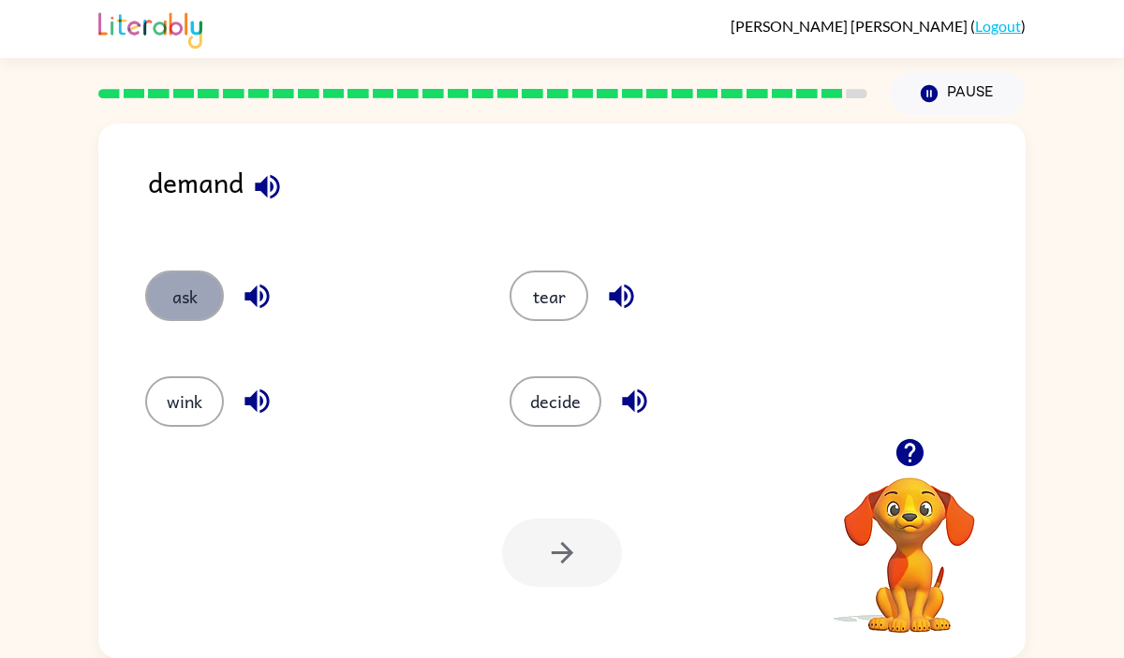
click at [187, 283] on button "ask" at bounding box center [184, 296] width 79 height 51
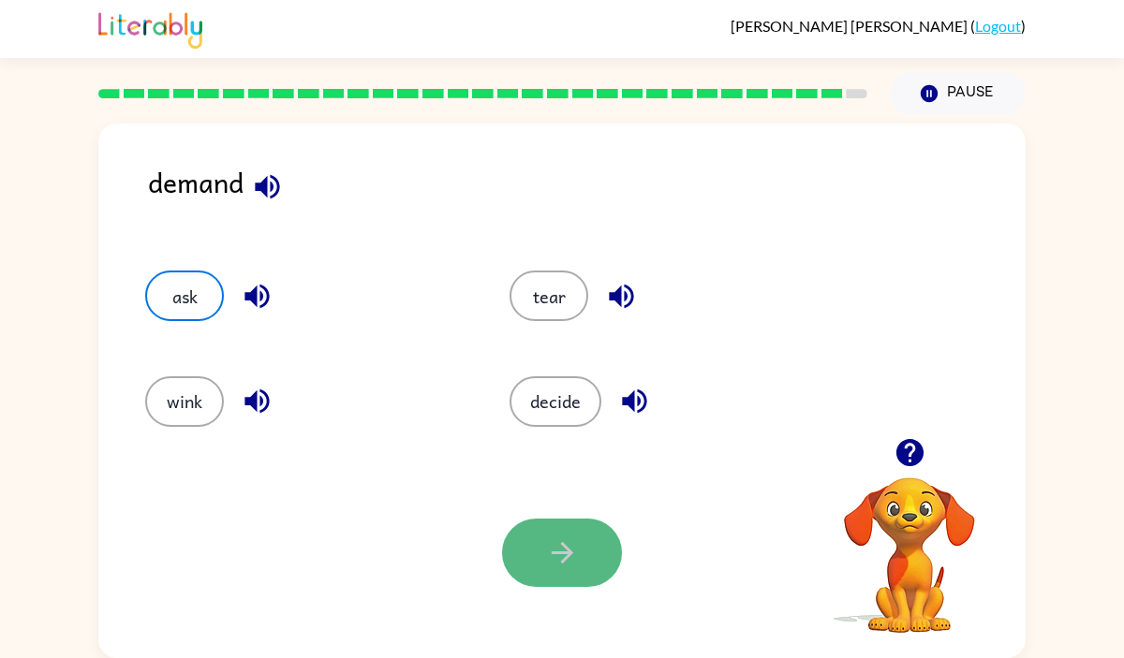
click at [583, 533] on button "button" at bounding box center [562, 553] width 120 height 68
